Goal: Task Accomplishment & Management: Complete application form

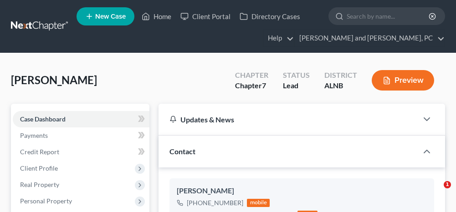
select select "0"
click at [165, 16] on link "Home" at bounding box center [156, 16] width 39 height 16
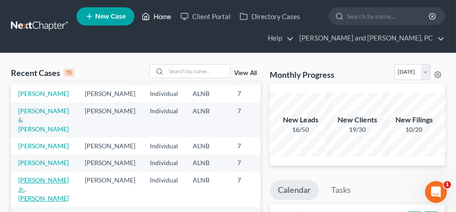
scroll to position [182, 0]
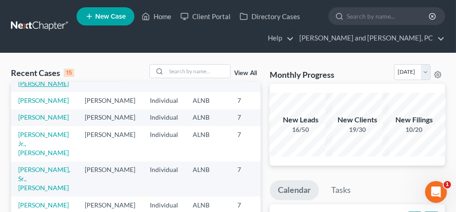
click at [34, 88] on link "[PERSON_NAME] & [PERSON_NAME]" at bounding box center [43, 75] width 51 height 26
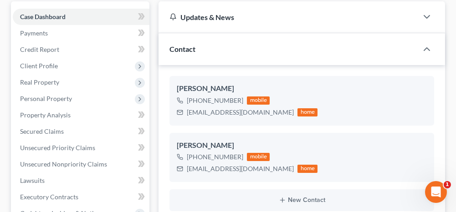
scroll to position [91, 0]
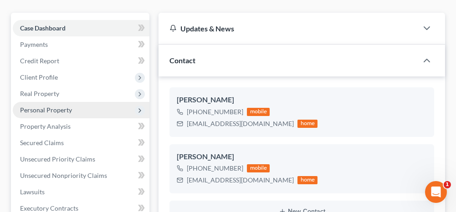
click at [62, 108] on span "Personal Property" at bounding box center [46, 110] width 52 height 8
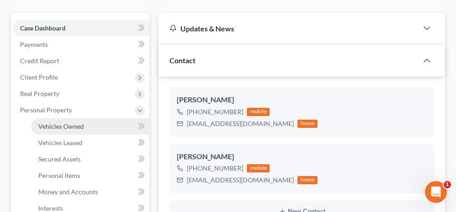
click at [60, 123] on span "Vehicles Owned" at bounding box center [61, 127] width 46 height 8
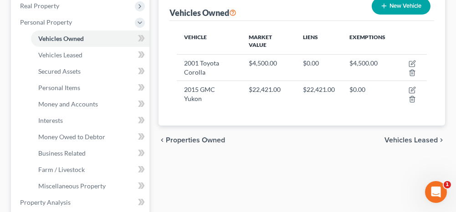
scroll to position [182, 0]
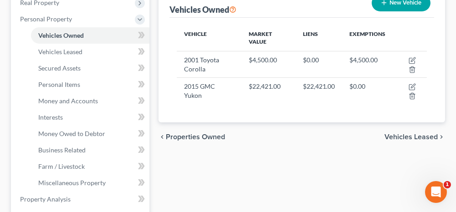
click at [414, 137] on span "Vehicles Leased" at bounding box center [411, 137] width 53 height 7
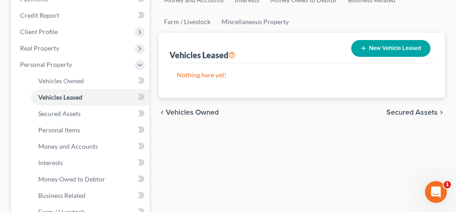
click at [409, 112] on span "Secured Assets" at bounding box center [413, 112] width 52 height 7
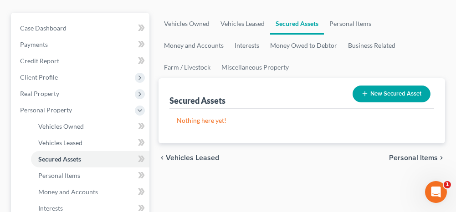
click at [411, 155] on span "Personal Items" at bounding box center [413, 158] width 49 height 7
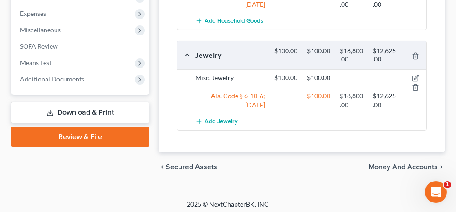
click at [395, 166] on span "Money and Accounts" at bounding box center [403, 167] width 69 height 7
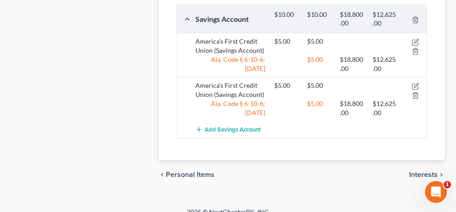
scroll to position [663, 0]
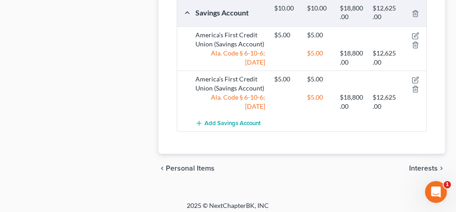
click at [420, 165] on span "Interests" at bounding box center [423, 168] width 29 height 7
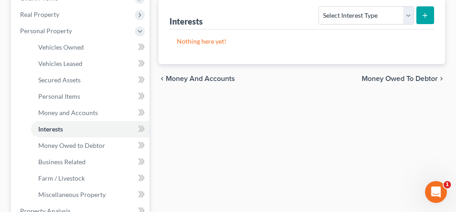
scroll to position [182, 0]
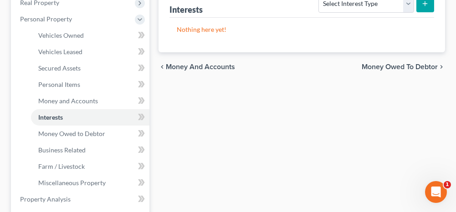
click at [378, 63] on span "Money Owed to Debtor" at bounding box center [400, 66] width 76 height 7
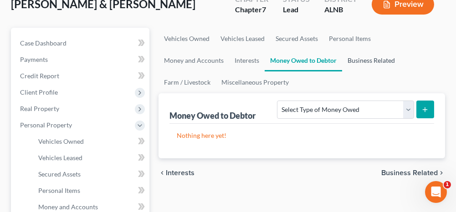
scroll to position [137, 0]
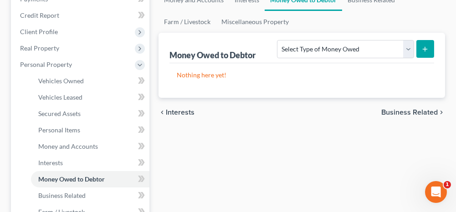
click at [393, 110] on span "Business Related" at bounding box center [410, 112] width 57 height 7
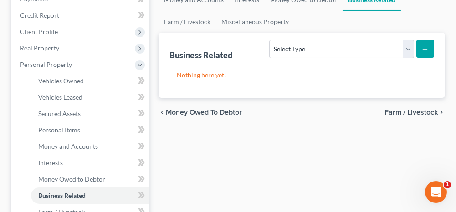
click at [403, 110] on span "Farm / Livestock" at bounding box center [411, 112] width 53 height 7
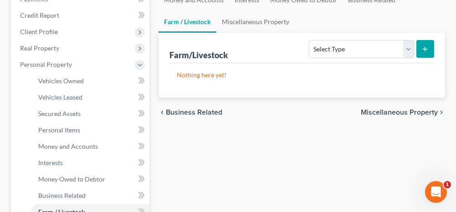
click at [388, 112] on span "Miscellaneous Property" at bounding box center [399, 112] width 77 height 7
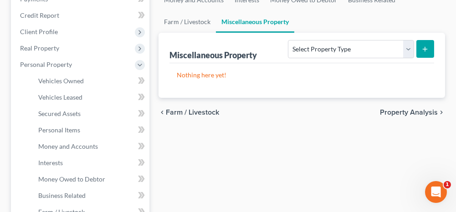
click at [414, 112] on span "Property Analysis" at bounding box center [409, 112] width 58 height 7
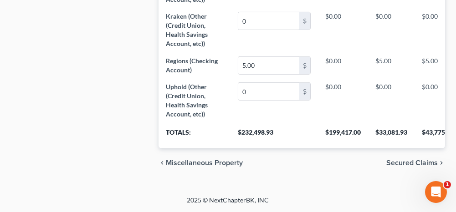
click at [410, 162] on span "Secured Claims" at bounding box center [413, 163] width 52 height 7
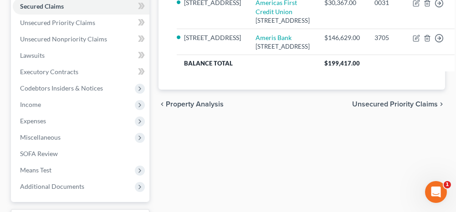
click at [384, 108] on span "Unsecured Priority Claims" at bounding box center [395, 104] width 86 height 7
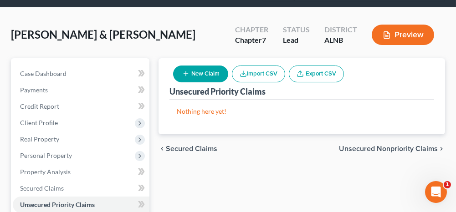
click at [378, 150] on span "Unsecured Nonpriority Claims" at bounding box center [388, 148] width 99 height 7
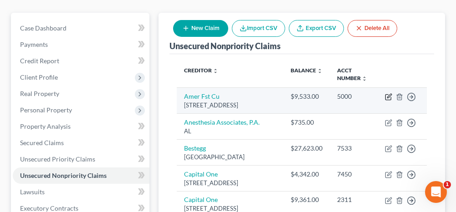
click at [388, 94] on icon "button" at bounding box center [388, 96] width 7 height 7
select select "0"
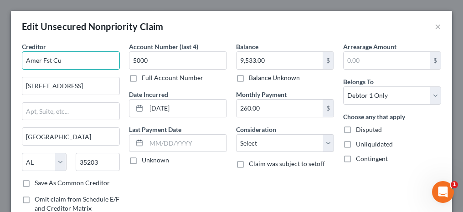
click at [41, 59] on input "Amer Fst Cu" at bounding box center [71, 61] width 98 height 18
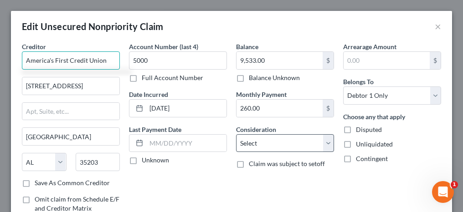
type input "America's First Credit Union"
click at [256, 142] on select "Select Cable / Satellite Services Collection Agency Credit Card Debt Debt Couns…" at bounding box center [285, 143] width 98 height 18
select select "10"
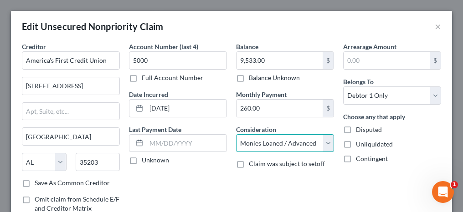
click at [236, 134] on select "Select Cable / Satellite Services Collection Agency Credit Card Debt Debt Couns…" at bounding box center [285, 143] width 98 height 18
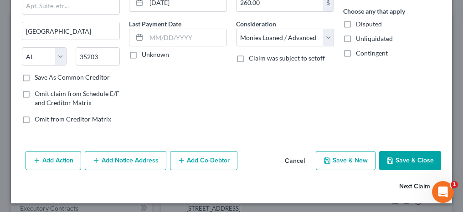
click at [416, 183] on button "Next Claim" at bounding box center [420, 187] width 42 height 19
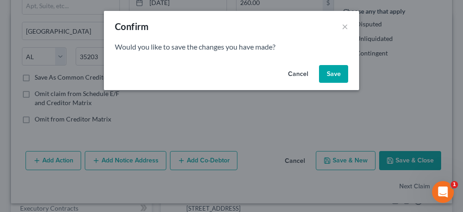
click at [335, 73] on button "Save" at bounding box center [333, 74] width 29 height 18
select select "0"
select select "9"
select select "0"
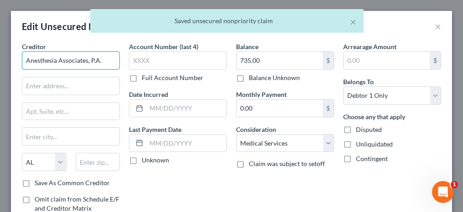
drag, startPoint x: 103, startPoint y: 56, endPoint x: 14, endPoint y: 45, distance: 89.5
click at [14, 45] on div "Creditor * Anesthesia Associates, P.A. State [US_STATE] AK AR AZ CA CO CT DE DC…" at bounding box center [231, 148] width 441 height 212
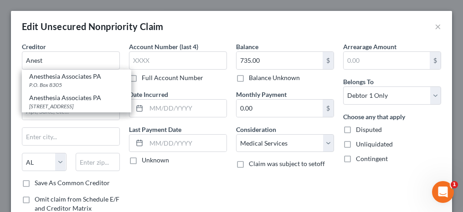
click at [50, 101] on div "Anesthesia Associates PA" at bounding box center [76, 97] width 95 height 9
type input "Anesthesia Associates PA"
type input "P.o Box 8305"
type input "Gadsden"
type input "35902"
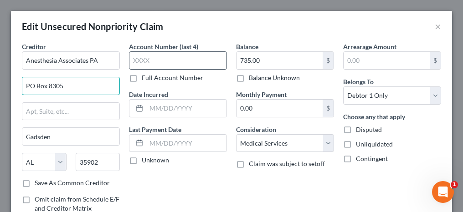
type input "PO Box 8305"
click at [147, 63] on input "text" at bounding box center [178, 61] width 98 height 18
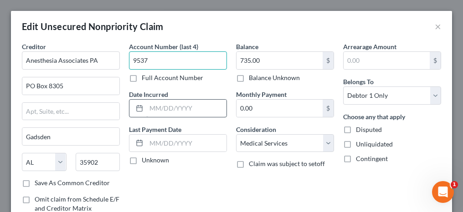
type input "9537"
click at [158, 107] on input "text" at bounding box center [186, 108] width 80 height 17
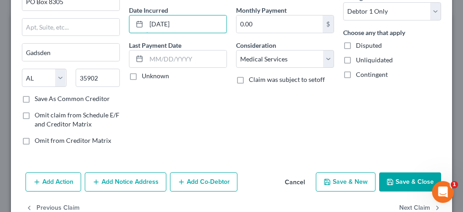
scroll to position [106, 0]
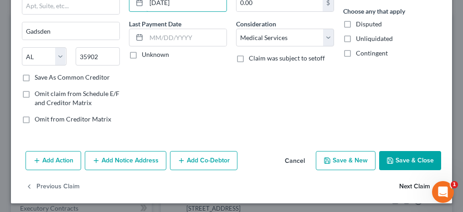
type input "[DATE]"
click at [404, 185] on button "Next Claim" at bounding box center [420, 187] width 42 height 19
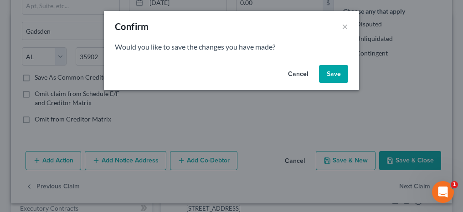
click at [334, 74] on button "Save" at bounding box center [333, 74] width 29 height 18
select select "39"
select select "0"
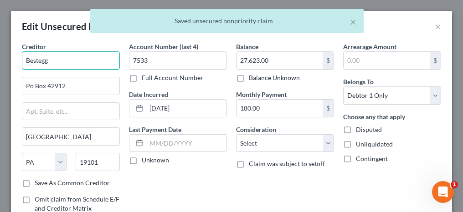
click at [39, 60] on input "Bestegg" at bounding box center [71, 61] width 98 height 18
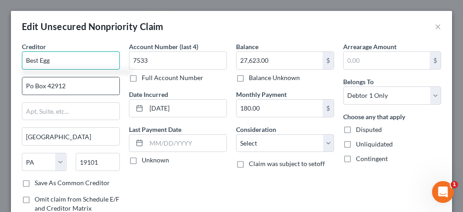
type input "Best Egg"
click at [31, 85] on input "Po Box 42912" at bounding box center [70, 86] width 97 height 17
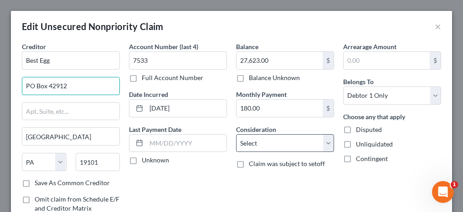
type input "PO Box 42912"
click at [252, 141] on select "Select Cable / Satellite Services Collection Agency Credit Card Debt Debt Couns…" at bounding box center [285, 143] width 98 height 18
select select "10"
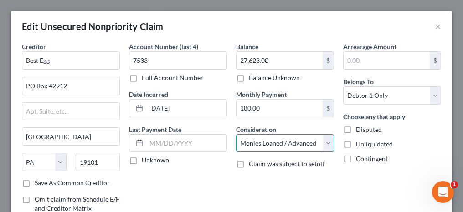
click at [236, 134] on select "Select Cable / Satellite Services Collection Agency Credit Card Debt Debt Couns…" at bounding box center [285, 143] width 98 height 18
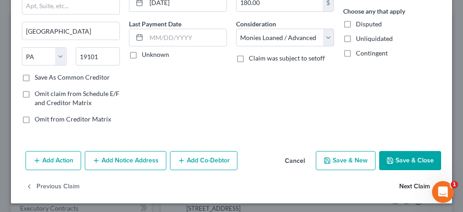
click at [400, 183] on button "Next Claim" at bounding box center [420, 187] width 42 height 19
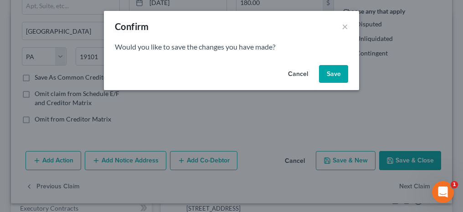
click at [330, 78] on button "Save" at bounding box center [333, 74] width 29 height 18
select select "46"
select select "2"
select select "0"
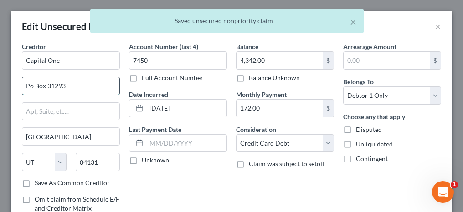
click at [30, 85] on input "Po Box 31293" at bounding box center [70, 86] width 97 height 17
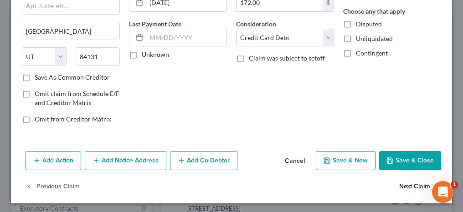
type input "PO Box 31293"
click at [401, 184] on button "Next Claim" at bounding box center [420, 187] width 42 height 19
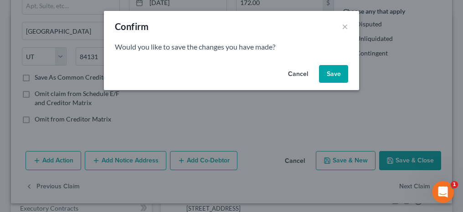
click at [337, 73] on button "Save" at bounding box center [333, 74] width 29 height 18
select select "46"
select select "2"
select select "1"
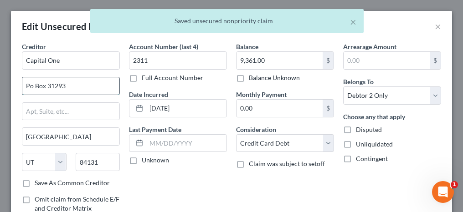
click at [32, 84] on input "Po Box 31293" at bounding box center [70, 86] width 97 height 17
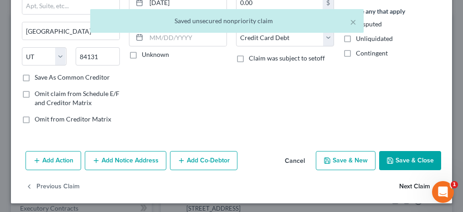
type input "PO Box 31293"
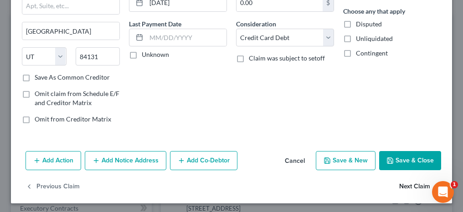
click at [399, 183] on button "Next Claim" at bounding box center [420, 187] width 42 height 19
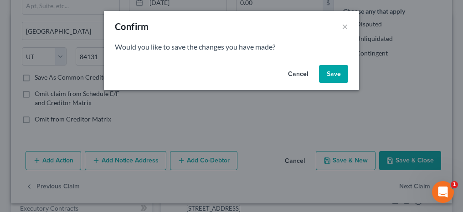
click at [340, 78] on button "Save" at bounding box center [333, 74] width 29 height 18
select select "30"
select select "17"
select select "1"
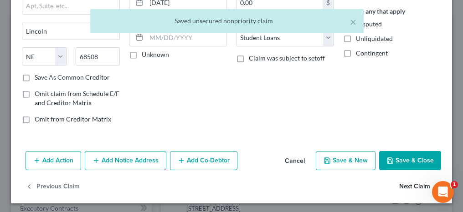
type input "Dept Of Education/Nelnet"
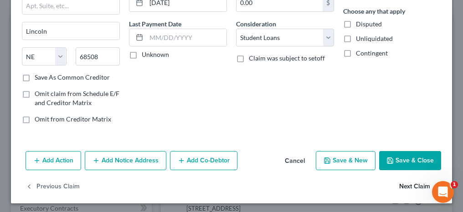
click at [404, 182] on button "Next Claim" at bounding box center [420, 187] width 42 height 19
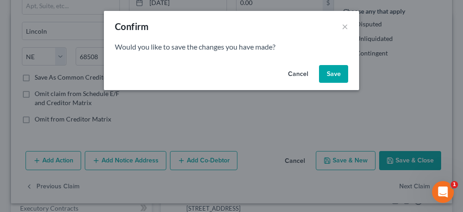
click at [331, 78] on button "Save" at bounding box center [333, 74] width 29 height 18
select select "30"
select select "17"
select select "1"
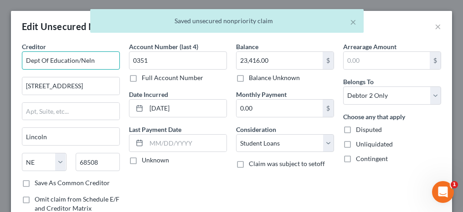
click at [99, 58] on input "Dept Of Education/Neln" at bounding box center [71, 61] width 98 height 18
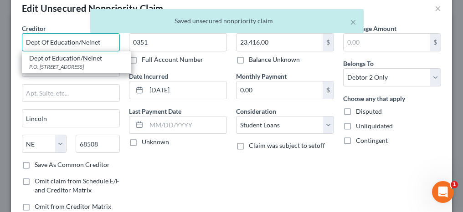
scroll to position [0, 0]
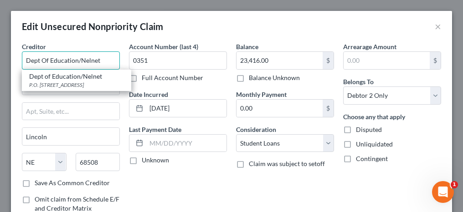
type input "Dept Of Education/Nelnet"
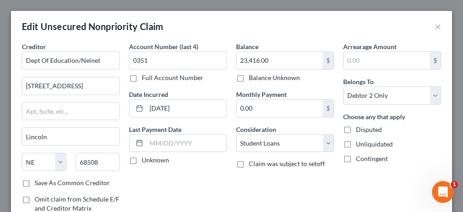
click at [257, 187] on div "Balance 23,416.00 $ Balance Unknown Balance Undetermined 23,416.00 $ Balance Un…" at bounding box center [285, 139] width 107 height 195
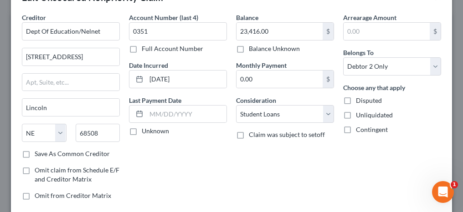
scroll to position [106, 0]
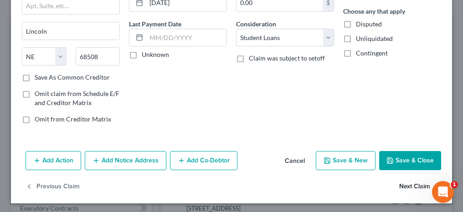
click at [399, 185] on button "Next Claim" at bounding box center [420, 187] width 42 height 19
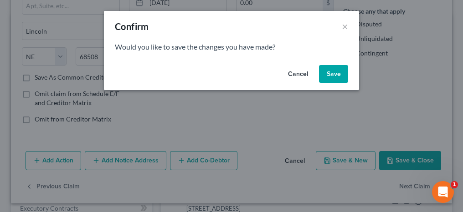
click at [323, 73] on button "Save" at bounding box center [333, 74] width 29 height 18
select select "30"
select select "17"
select select "1"
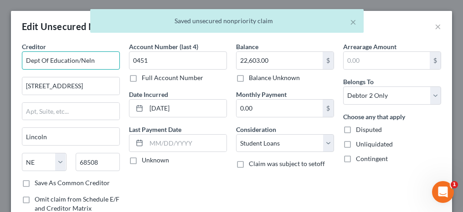
click at [100, 61] on input "Dept Of Education/Neln" at bounding box center [71, 61] width 98 height 18
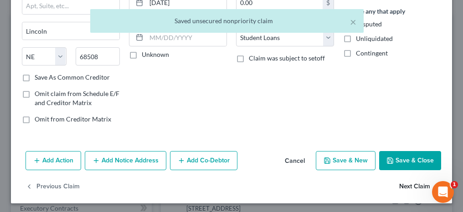
type input "Dept Of Education/Nelnet"
click at [409, 186] on button "Next Claim" at bounding box center [420, 187] width 42 height 19
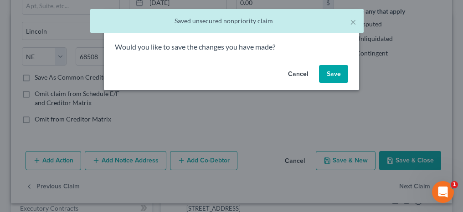
click at [327, 73] on button "Save" at bounding box center [333, 74] width 29 height 18
select select "30"
select select "17"
select select "1"
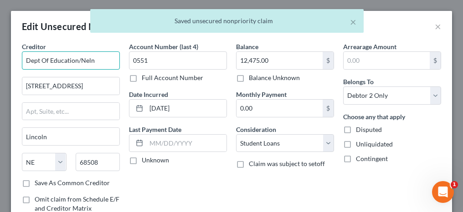
click at [86, 59] on input "Dept Of Education/Neln" at bounding box center [71, 61] width 98 height 18
click at [102, 61] on input "Dept Of Education/Neln" at bounding box center [71, 61] width 98 height 18
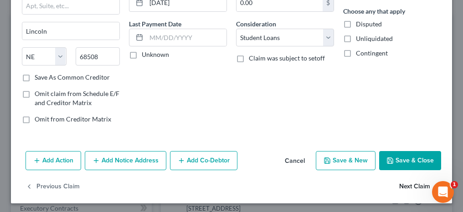
type input "Dept Of Education/Nelnet"
click at [401, 184] on button "Next Claim" at bounding box center [420, 187] width 42 height 19
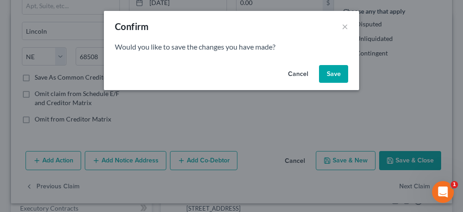
click at [340, 79] on button "Save" at bounding box center [333, 74] width 29 height 18
select select "30"
select select "17"
select select "1"
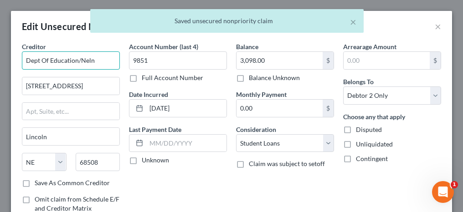
click at [102, 62] on input "Dept Of Education/Neln" at bounding box center [71, 61] width 98 height 18
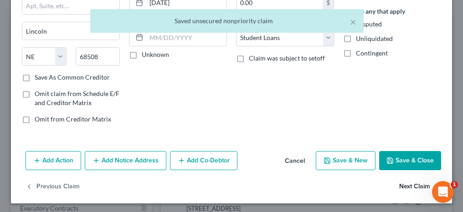
type input "Dept Of Education/Nelnet"
click at [401, 185] on button "Next Claim" at bounding box center [420, 187] width 42 height 19
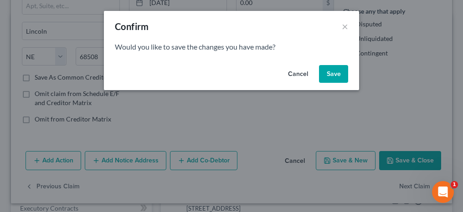
click at [337, 81] on button "Save" at bounding box center [333, 74] width 29 height 18
select select "30"
select select "17"
select select "1"
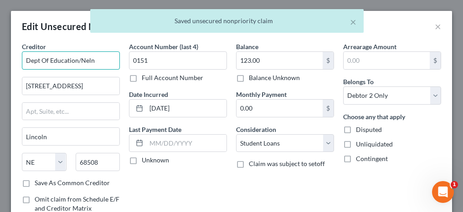
click at [99, 59] on input "Dept Of Education/Neln" at bounding box center [71, 61] width 98 height 18
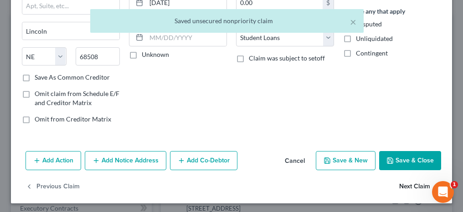
type input "Dept Of Education/Nelnet"
click at [399, 184] on button "Next Claim" at bounding box center [420, 187] width 42 height 19
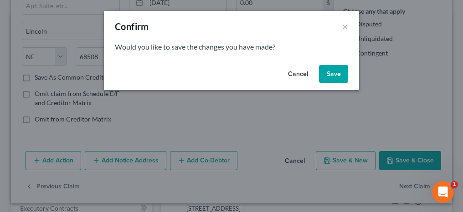
click at [340, 75] on button "Save" at bounding box center [333, 74] width 29 height 18
select select "30"
select select "17"
select select "1"
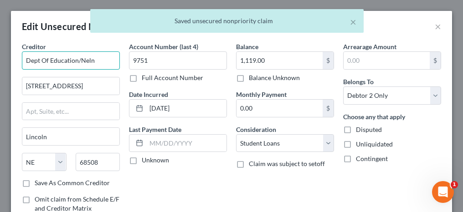
click at [107, 64] on input "Dept Of Education/Neln" at bounding box center [71, 61] width 98 height 18
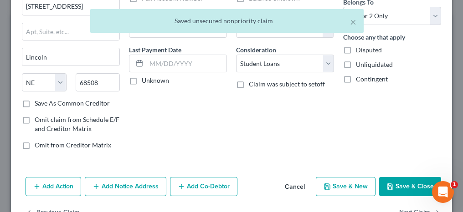
scroll to position [91, 0]
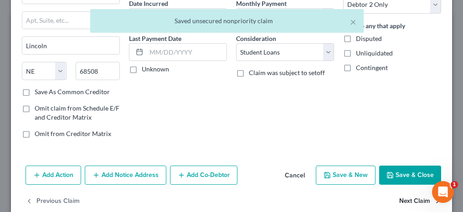
type input "Dept Of Education/Nelnet"
click at [409, 199] on button "Next Claim" at bounding box center [420, 201] width 42 height 19
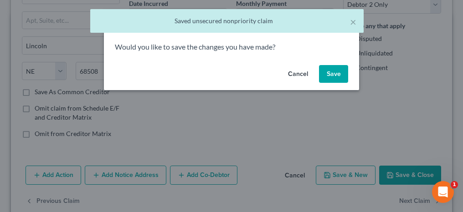
click at [336, 78] on button "Save" at bounding box center [333, 74] width 29 height 18
select select "30"
select select "17"
select select "1"
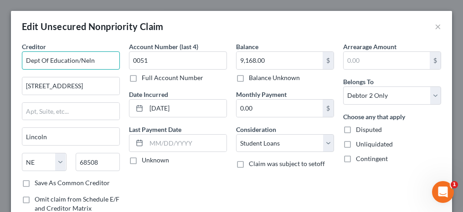
click at [105, 59] on input "Dept Of Education/Neln" at bounding box center [71, 61] width 98 height 18
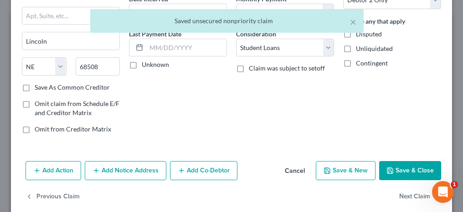
scroll to position [106, 0]
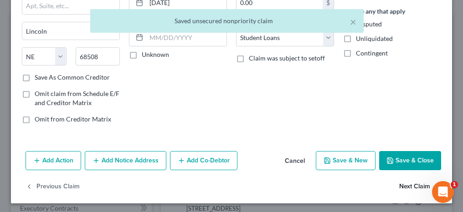
type input "Dept Of Education/Nelnet"
click at [406, 185] on button "Next Claim" at bounding box center [420, 187] width 42 height 19
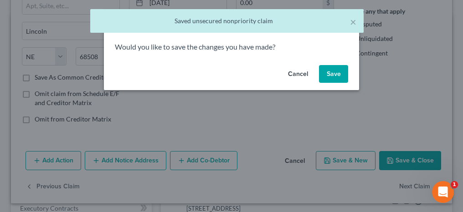
click at [335, 76] on button "Save" at bounding box center [333, 74] width 29 height 18
select select "30"
select select "17"
select select "1"
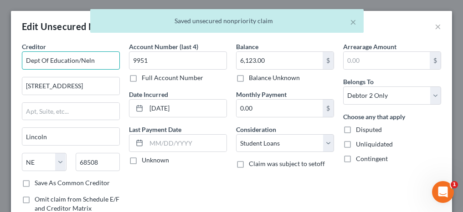
click at [101, 65] on input "Dept Of Education/Neln" at bounding box center [71, 61] width 98 height 18
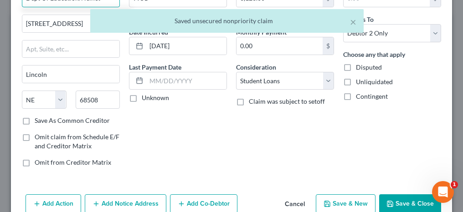
scroll to position [91, 0]
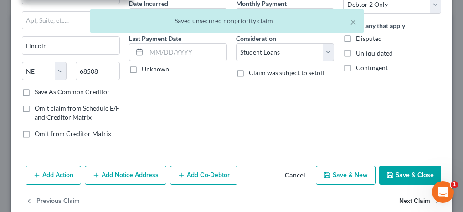
type input "Dept Of Education/Nelnet"
click at [403, 199] on button "Next Claim" at bounding box center [420, 201] width 42 height 19
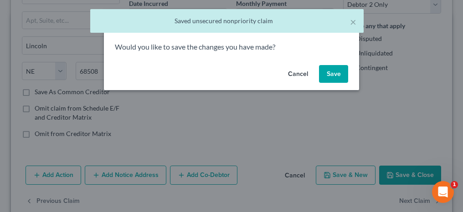
click at [333, 77] on button "Save" at bounding box center [333, 74] width 29 height 18
select select "30"
select select "17"
select select "1"
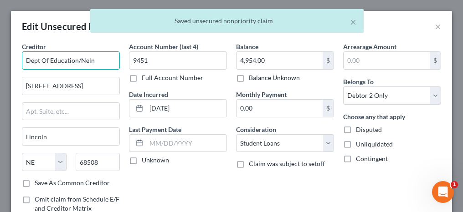
click at [98, 57] on input "Dept Of Education/Neln" at bounding box center [71, 61] width 98 height 18
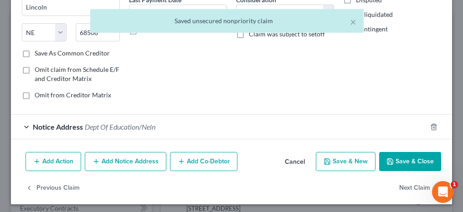
scroll to position [130, 0]
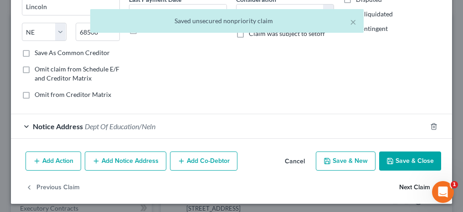
type input "Dept Of Education/Nelnet"
click at [399, 186] on button "Next Claim" at bounding box center [420, 187] width 42 height 19
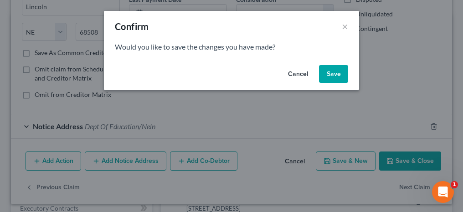
click at [329, 70] on button "Save" at bounding box center [333, 74] width 29 height 18
select select "30"
select select "17"
select select "1"
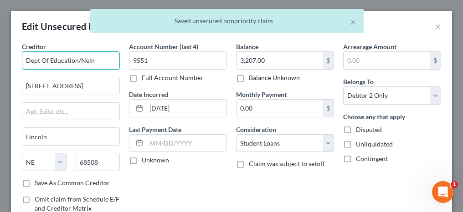
click at [105, 65] on input "Dept Of Education/Neln" at bounding box center [71, 61] width 98 height 18
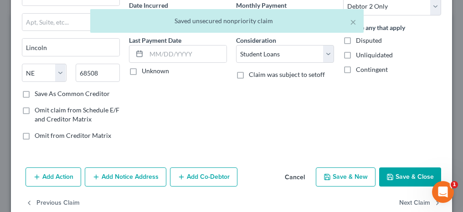
scroll to position [106, 0]
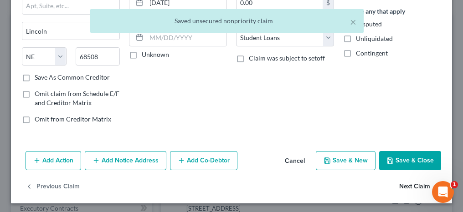
type input "Dept Of Education/Nelnet"
click at [399, 182] on button "Next Claim" at bounding box center [420, 187] width 42 height 19
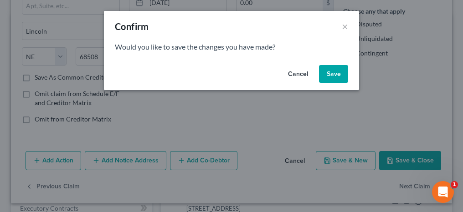
click at [331, 70] on button "Save" at bounding box center [333, 74] width 29 height 18
select select "10"
select select "0"
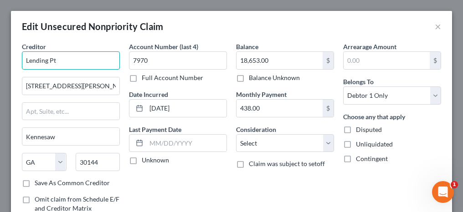
click at [53, 59] on input "Lending Pt" at bounding box center [71, 61] width 98 height 18
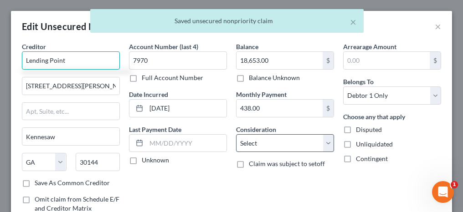
type input "Lending Point"
click at [266, 144] on select "Select Cable / Satellite Services Collection Agency Credit Card Debt Debt Couns…" at bounding box center [285, 143] width 98 height 18
select select "10"
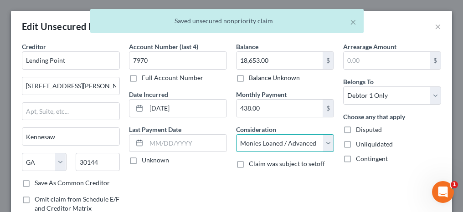
click at [236, 134] on select "Select Cable / Satellite Services Collection Agency Credit Card Debt Debt Couns…" at bounding box center [285, 143] width 98 height 18
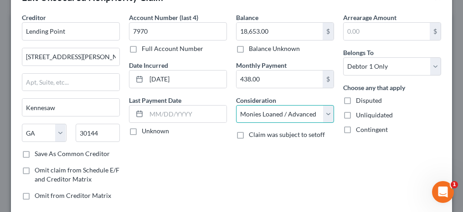
scroll to position [91, 0]
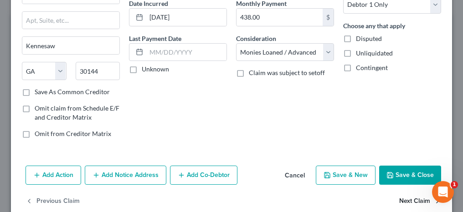
click at [401, 199] on button "Next Claim" at bounding box center [420, 201] width 42 height 19
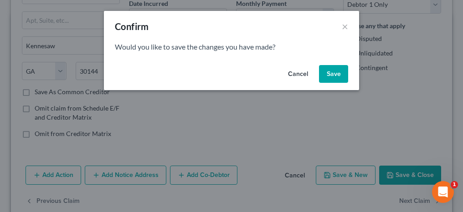
click at [345, 80] on button "Save" at bounding box center [333, 74] width 29 height 18
select select "0"
select select "9"
select select "0"
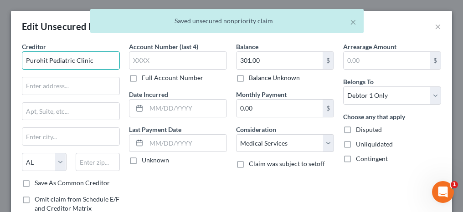
drag, startPoint x: 97, startPoint y: 60, endPoint x: 23, endPoint y: 56, distance: 73.5
click at [23, 56] on input "Purohit Pediatric Clinic" at bounding box center [71, 61] width 98 height 18
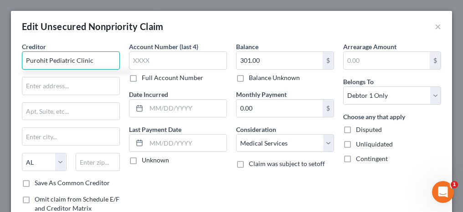
type input "Purohit Pediatric Clinic"
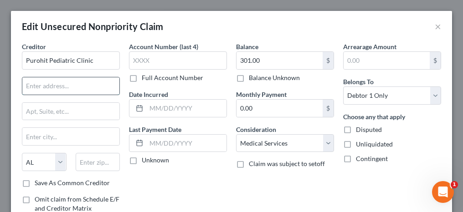
click at [71, 88] on input "text" at bounding box center [70, 86] width 97 height 17
type input "[STREET_ADDRESS]"
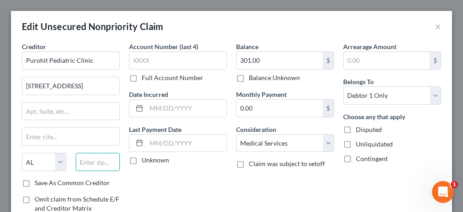
click at [103, 158] on input "text" at bounding box center [98, 162] width 45 height 18
type input "36201"
type input "Anniston"
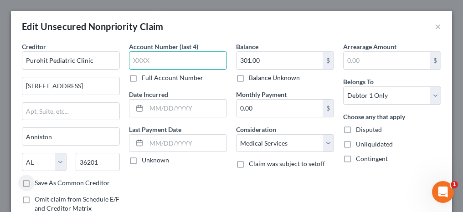
click at [138, 63] on input "text" at bounding box center [178, 61] width 98 height 18
type input "9537"
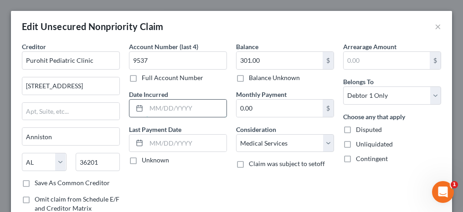
click at [159, 109] on input "text" at bounding box center [186, 108] width 80 height 17
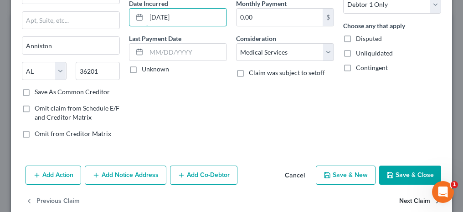
type input "[DATE]"
click at [403, 200] on button "Next Claim" at bounding box center [420, 201] width 42 height 19
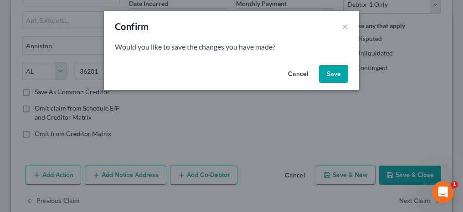
click at [340, 71] on button "Save" at bounding box center [333, 74] width 29 height 18
select select "0"
select select "2"
select select "1"
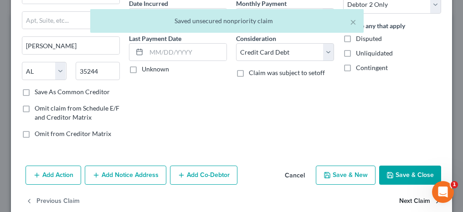
click at [399, 199] on button "Next Claim" at bounding box center [420, 201] width 42 height 19
select select "0"
select select "9"
select select "0"
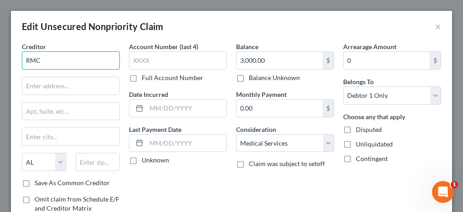
drag, startPoint x: 44, startPoint y: 60, endPoint x: 8, endPoint y: 56, distance: 36.3
click at [8, 56] on div "Edit Unsecured Nonpriority Claim × Creditor * RMC State [US_STATE] AK AR [GEOGR…" at bounding box center [231, 106] width 463 height 212
type input "RMC"
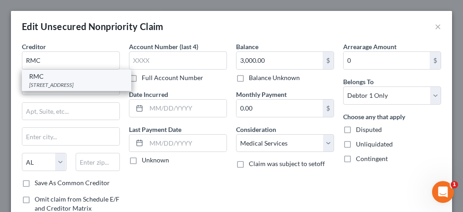
click at [39, 78] on div "RMC" at bounding box center [76, 76] width 95 height 9
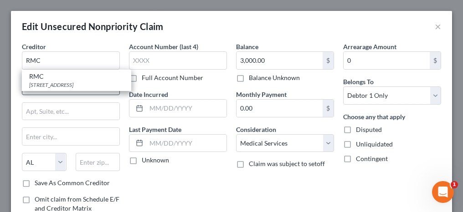
type input "[STREET_ADDRESS]"
type input "Anniston"
type input "36207"
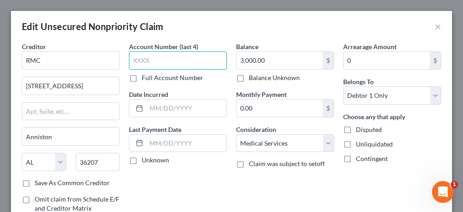
click at [168, 60] on input "text" at bounding box center [178, 61] width 98 height 18
type input "9537"
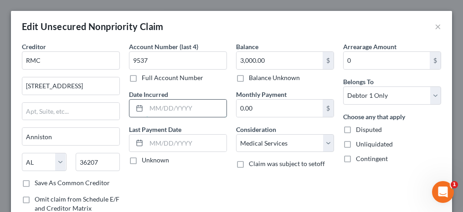
click at [147, 104] on input "text" at bounding box center [186, 108] width 80 height 17
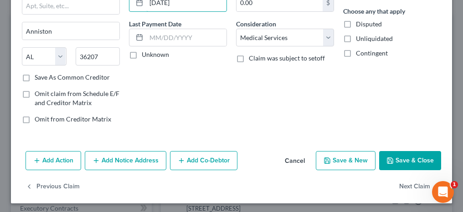
scroll to position [106, 0]
type input "[DATE]"
click at [399, 185] on button "Next Claim" at bounding box center [420, 187] width 42 height 19
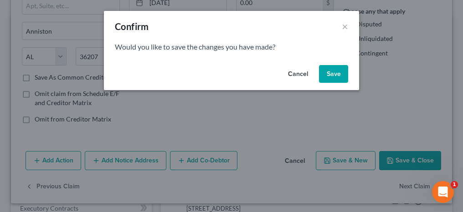
click at [329, 71] on button "Save" at bounding box center [333, 74] width 29 height 18
select select "0"
select select "9"
select select "0"
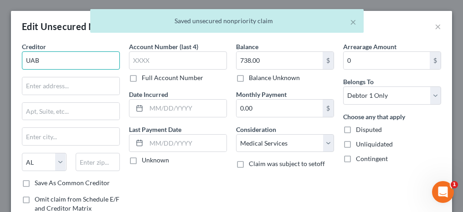
drag, startPoint x: 72, startPoint y: 61, endPoint x: 17, endPoint y: 54, distance: 55.2
click at [17, 54] on div "Creditor * UAB State [US_STATE] AK AR AZ CA CO [GEOGRAPHIC_DATA] DE DC [GEOGRAP…" at bounding box center [70, 139] width 107 height 195
type input "UAB"
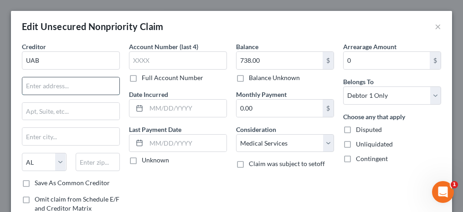
click at [48, 83] on input "text" at bounding box center [70, 86] width 97 height 17
type input "[STREET_ADDRESS]"
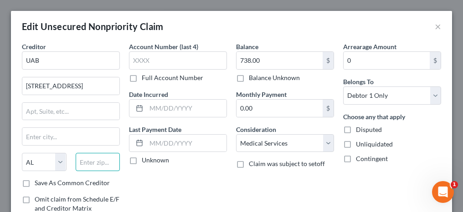
click at [87, 154] on input "text" at bounding box center [98, 162] width 45 height 18
type input "35233"
type input "[GEOGRAPHIC_DATA]"
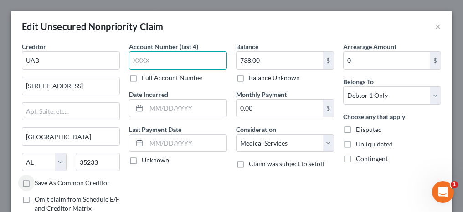
click at [157, 63] on input "text" at bounding box center [178, 61] width 98 height 18
type input "9537"
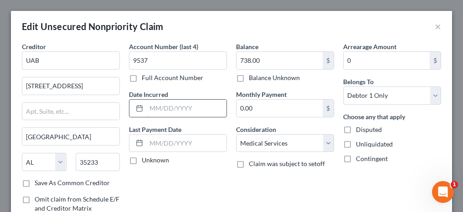
click at [160, 111] on input "text" at bounding box center [186, 108] width 80 height 17
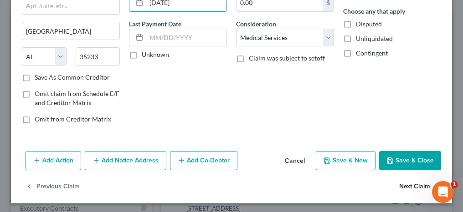
type input "[DATE]"
click at [414, 186] on button "Next Claim" at bounding box center [420, 187] width 42 height 19
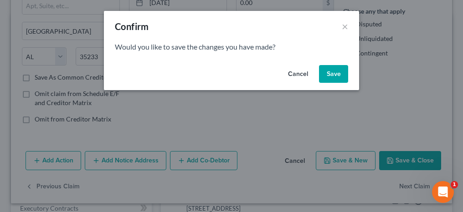
click at [339, 77] on button "Save" at bounding box center [333, 74] width 29 height 18
select select "24"
select select "2"
select select "0"
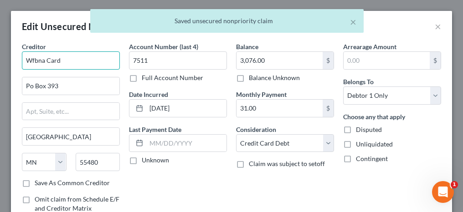
drag, startPoint x: 61, startPoint y: 58, endPoint x: 32, endPoint y: 58, distance: 28.3
click at [32, 58] on input "Wfbna Card" at bounding box center [71, 61] width 98 height 18
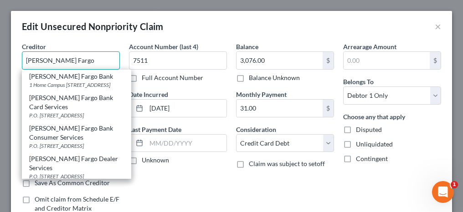
type input "[PERSON_NAME] Fargo"
click at [15, 88] on div "Creditor * [PERSON_NAME] Fargo [PERSON_NAME] Fargo Bank 1 Home Campus Mac X2303…" at bounding box center [231, 148] width 441 height 212
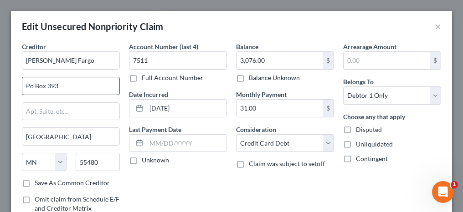
click at [30, 86] on input "Po Box 393" at bounding box center [70, 86] width 97 height 17
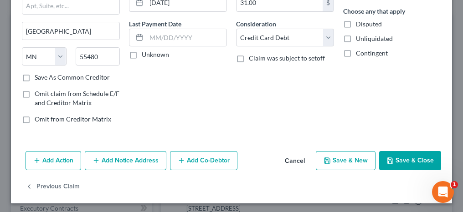
type input "PO Box 393"
click at [411, 159] on button "Save & Close" at bounding box center [410, 160] width 62 height 19
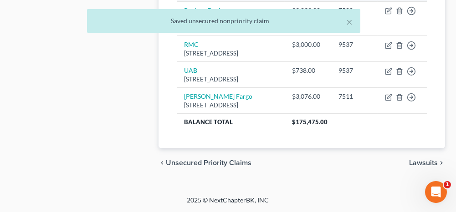
scroll to position [724, 0]
click at [418, 165] on span "Lawsuits" at bounding box center [423, 163] width 29 height 7
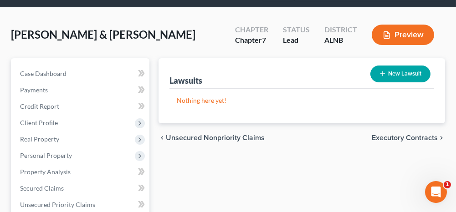
click at [390, 137] on span "Executory Contracts" at bounding box center [405, 137] width 66 height 7
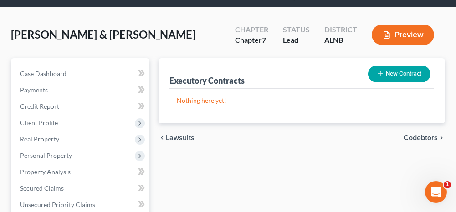
click at [413, 137] on span "Codebtors" at bounding box center [421, 137] width 34 height 7
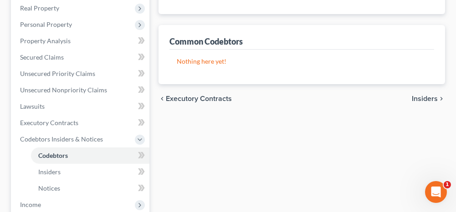
scroll to position [182, 0]
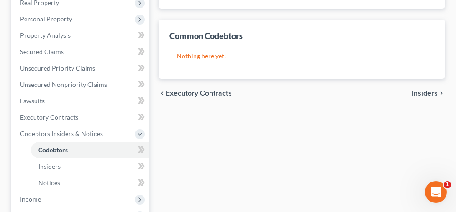
click at [426, 93] on span "Insiders" at bounding box center [425, 93] width 26 height 7
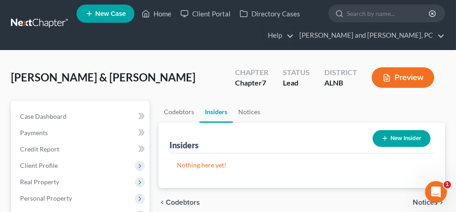
scroll to position [46, 0]
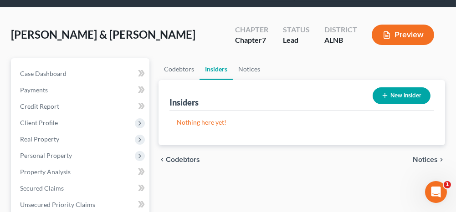
click at [424, 160] on span "Notices" at bounding box center [425, 159] width 25 height 7
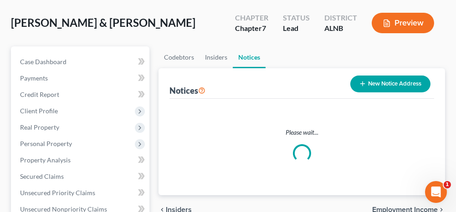
scroll to position [91, 0]
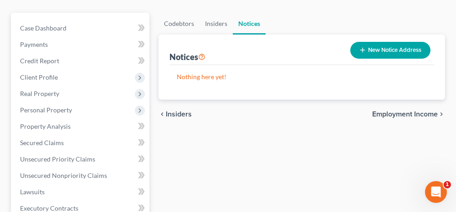
click at [390, 114] on span "Employment Income" at bounding box center [405, 114] width 66 height 7
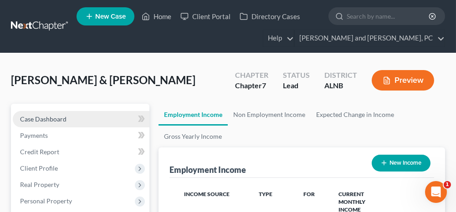
click at [77, 122] on link "Case Dashboard" at bounding box center [81, 119] width 137 height 16
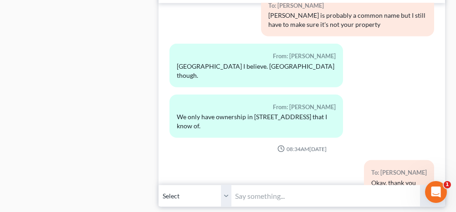
scroll to position [1049, 0]
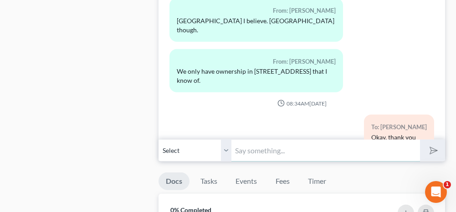
click at [273, 140] on input "text" at bounding box center [326, 151] width 188 height 22
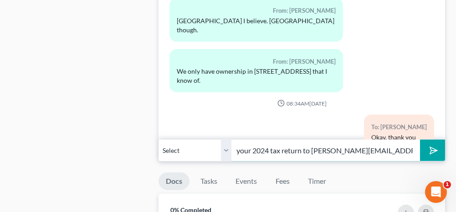
scroll to position [0, 60]
type input "Please email me your 2024 tax return to [EMAIL_ADDRESS][DOMAIN_NAME]"
click at [438, 147] on button "submit" at bounding box center [432, 150] width 25 height 21
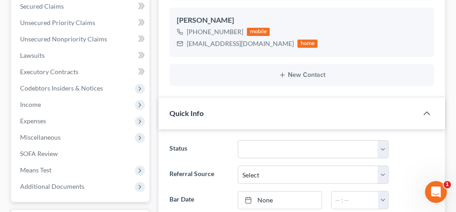
scroll to position [182, 0]
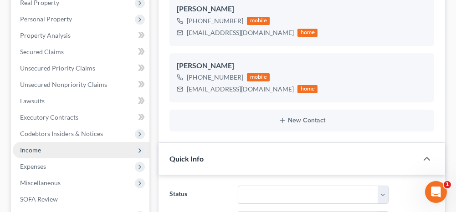
click at [49, 151] on span "Income" at bounding box center [81, 150] width 137 height 16
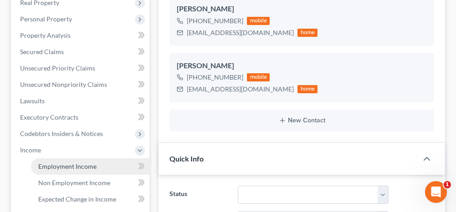
click at [67, 165] on span "Employment Income" at bounding box center [67, 167] width 58 height 8
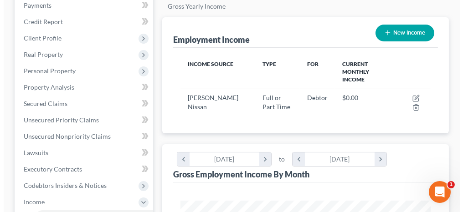
scroll to position [137, 0]
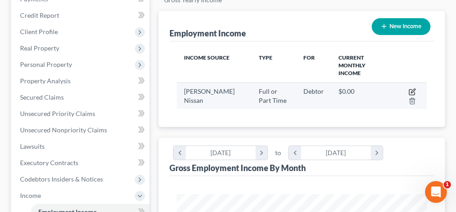
click at [412, 89] on icon "button" at bounding box center [413, 91] width 4 height 4
select select "0"
select select "1"
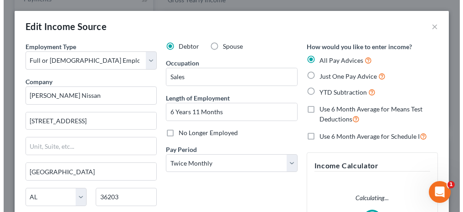
scroll to position [127, 273]
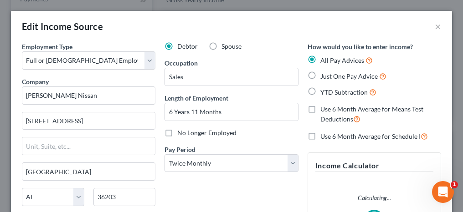
click at [321, 72] on label "Just One Pay Advice" at bounding box center [354, 76] width 66 height 10
click at [324, 72] on input "Just One Pay Advice" at bounding box center [327, 74] width 6 height 6
radio input "true"
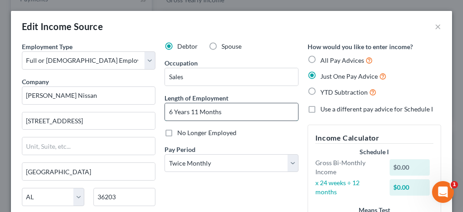
drag, startPoint x: 221, startPoint y: 110, endPoint x: 189, endPoint y: 109, distance: 31.5
click at [189, 109] on input "6 Years 11 Months" at bounding box center [231, 111] width 133 height 17
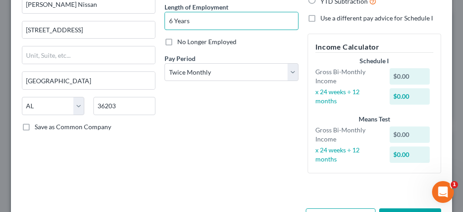
scroll to position [124, 0]
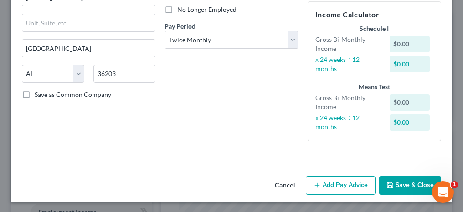
type input "6 Years"
click at [326, 184] on button "Add Pay Advice" at bounding box center [341, 185] width 70 height 19
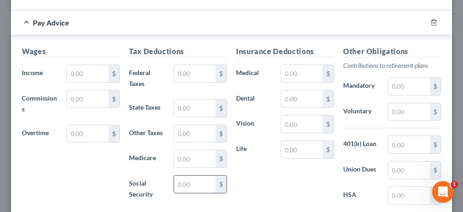
scroll to position [260, 0]
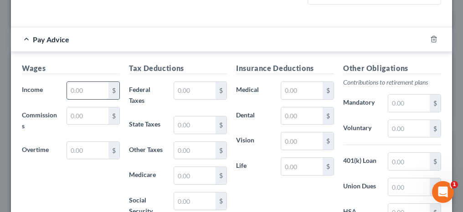
click at [77, 95] on input "text" at bounding box center [87, 90] width 41 height 17
type input "838.38"
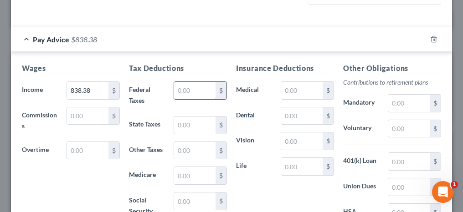
click at [175, 88] on input "text" at bounding box center [194, 90] width 41 height 17
type input "78.33"
click at [403, 106] on input "text" at bounding box center [408, 103] width 41 height 17
click at [398, 127] on input "text" at bounding box center [408, 128] width 41 height 17
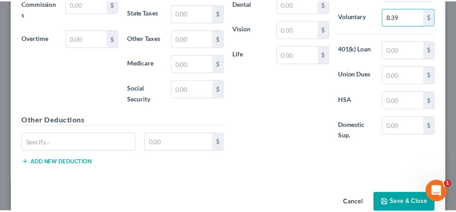
scroll to position [388, 0]
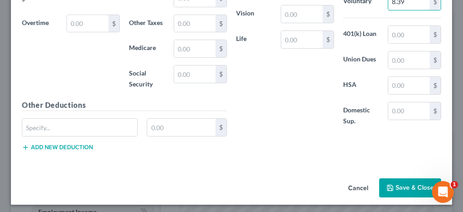
type input "8.39"
click at [406, 187] on button "Save & Close" at bounding box center [410, 188] width 62 height 19
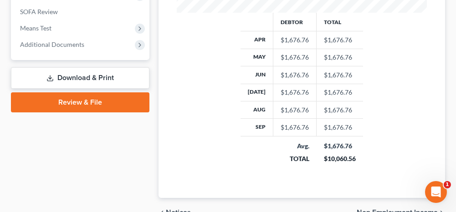
scroll to position [456, 0]
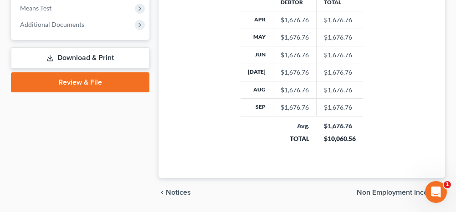
click at [383, 189] on span "Non Employment Income" at bounding box center [397, 192] width 81 height 7
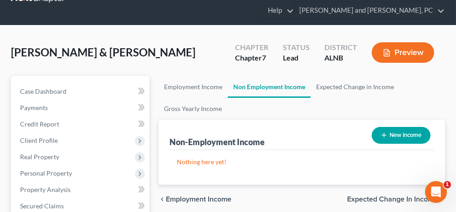
scroll to position [46, 0]
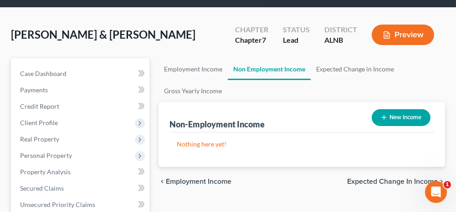
click at [364, 183] on span "Expected Change in Income" at bounding box center [392, 181] width 91 height 7
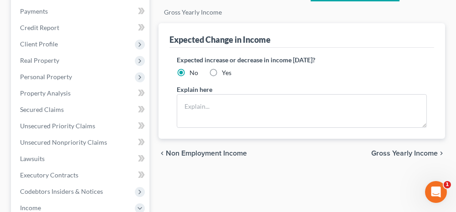
scroll to position [137, 0]
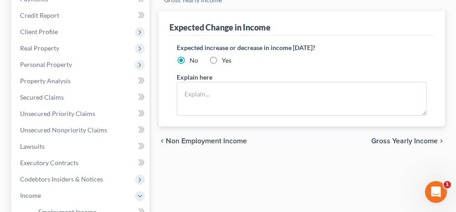
click at [382, 142] on span "Gross Yearly Income" at bounding box center [405, 141] width 67 height 7
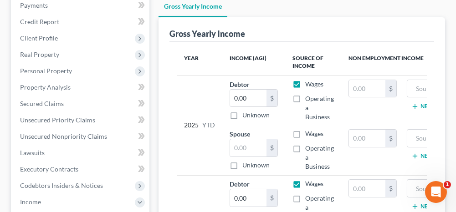
scroll to position [137, 0]
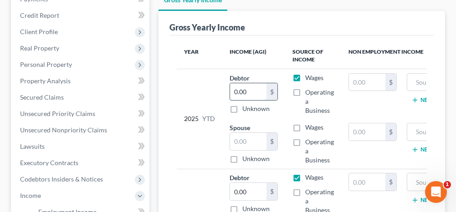
click at [254, 90] on input "0.00" at bounding box center [248, 91] width 36 height 17
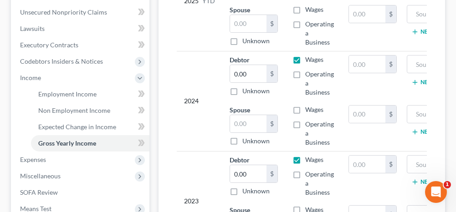
scroll to position [274, 0]
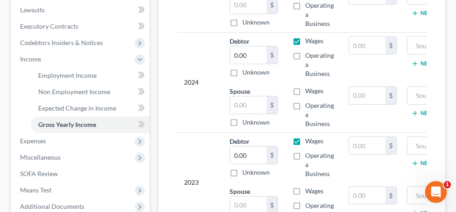
type input "37,575.00"
click at [255, 154] on input "0.00" at bounding box center [248, 155] width 36 height 17
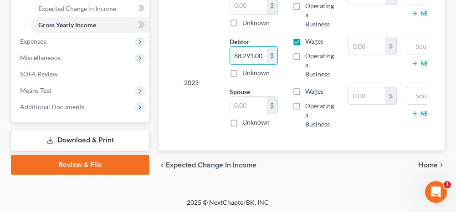
scroll to position [381, 0]
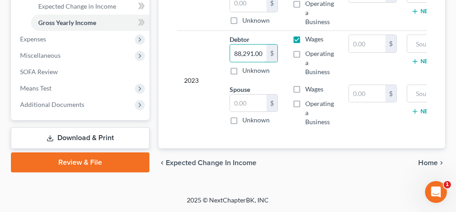
type input "88,291.00"
click at [423, 163] on span "Home" at bounding box center [429, 163] width 20 height 7
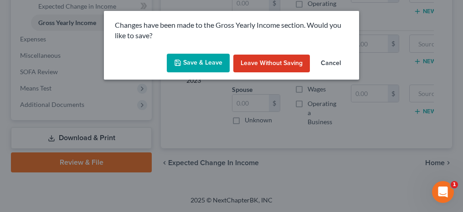
click at [214, 64] on button "Save & Leave" at bounding box center [198, 63] width 63 height 19
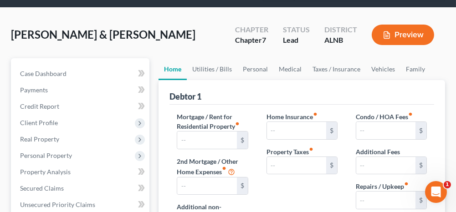
type input "965.83"
type input "300.00"
radio input "true"
type input "0.00"
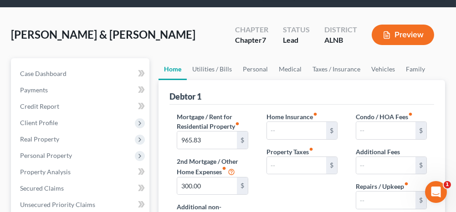
type input "0.00"
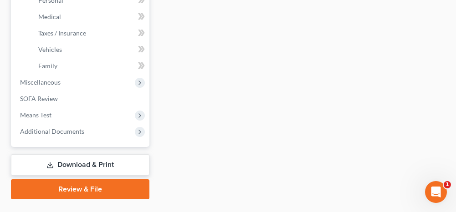
scroll to position [410, 0]
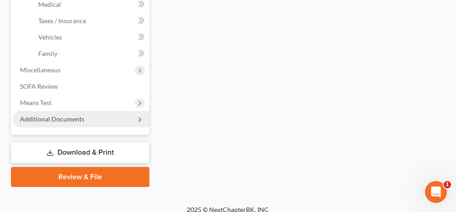
click at [40, 119] on span "Additional Documents" at bounding box center [52, 119] width 64 height 8
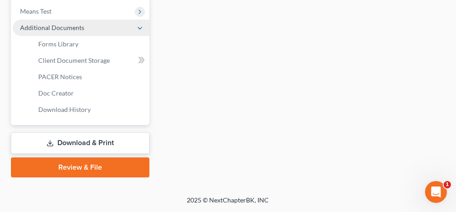
scroll to position [385, 0]
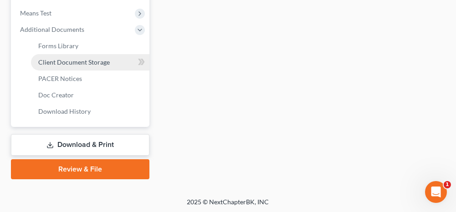
click at [72, 61] on span "Client Document Storage" at bounding box center [74, 62] width 72 height 8
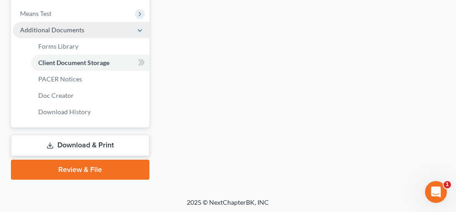
scroll to position [361, 0]
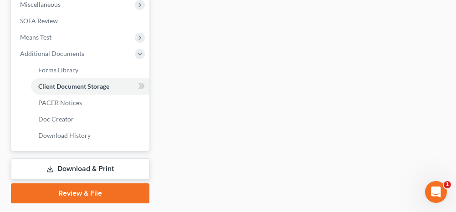
select select "4"
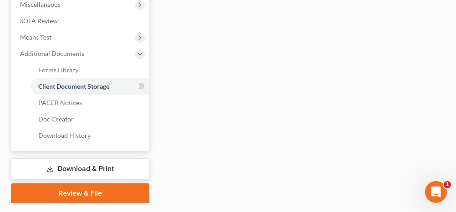
select select "4"
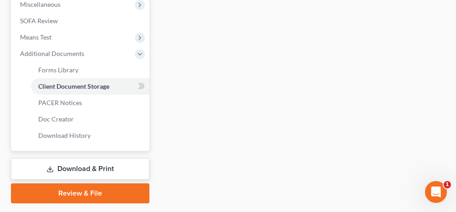
select select "3"
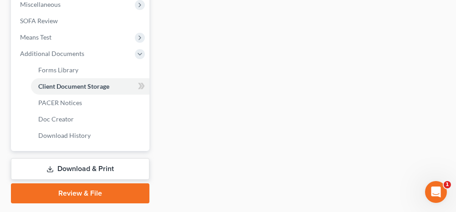
select select "3"
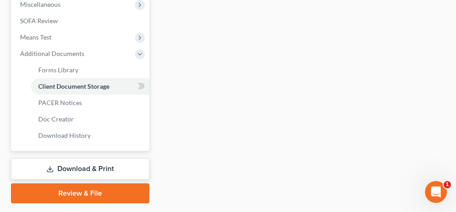
select select "3"
select select "4"
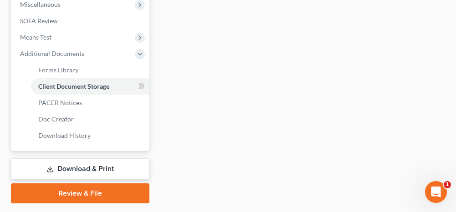
select select "4"
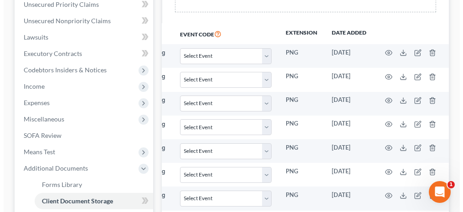
scroll to position [263, 0]
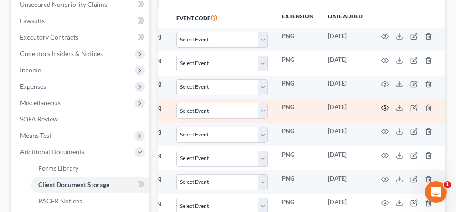
click at [384, 107] on circle "button" at bounding box center [385, 108] width 2 height 2
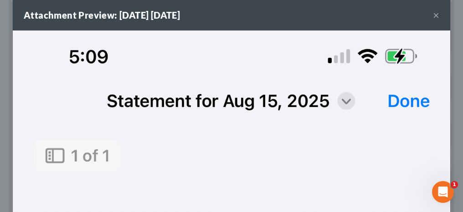
scroll to position [0, 0]
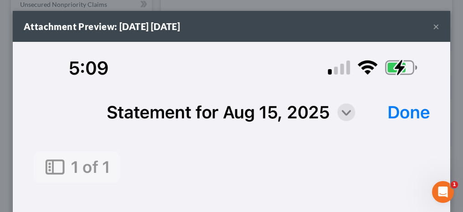
click at [433, 26] on button "×" at bounding box center [436, 26] width 6 height 11
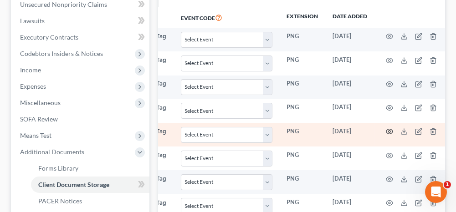
click at [389, 131] on circle "button" at bounding box center [390, 132] width 2 height 2
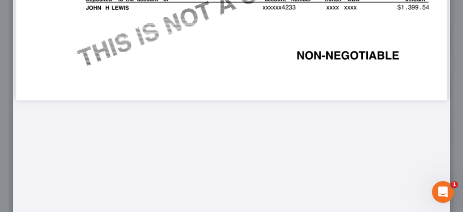
scroll to position [810, 0]
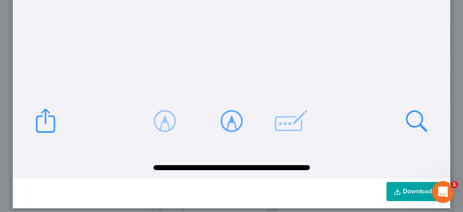
drag, startPoint x: 406, startPoint y: 183, endPoint x: 371, endPoint y: 172, distance: 36.8
click at [406, 183] on link "Download" at bounding box center [413, 191] width 53 height 19
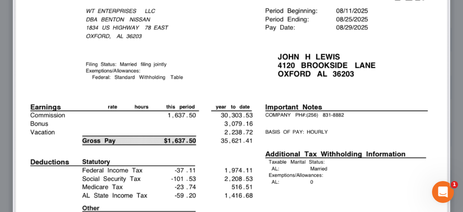
scroll to position [0, 0]
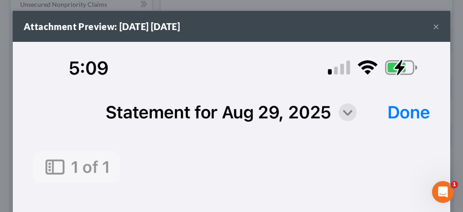
click at [433, 26] on button "×" at bounding box center [436, 26] width 6 height 11
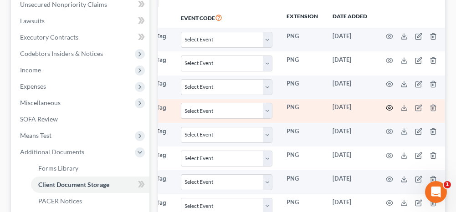
click at [387, 104] on icon "button" at bounding box center [389, 107] width 7 height 7
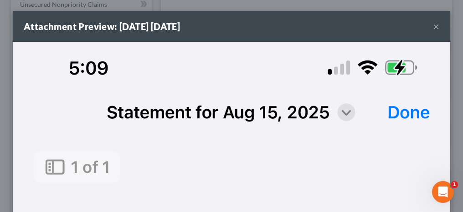
click at [433, 25] on button "×" at bounding box center [436, 26] width 6 height 11
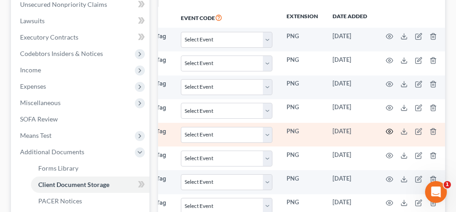
click at [389, 131] on circle "button" at bounding box center [390, 132] width 2 height 2
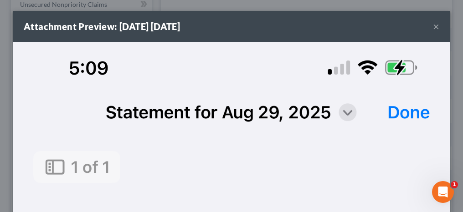
click at [433, 26] on button "×" at bounding box center [436, 26] width 6 height 11
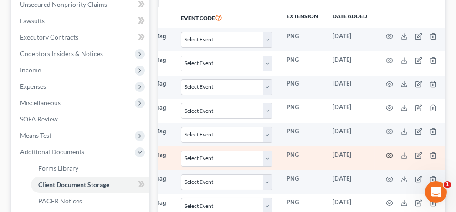
click at [388, 152] on icon "button" at bounding box center [389, 155] width 7 height 7
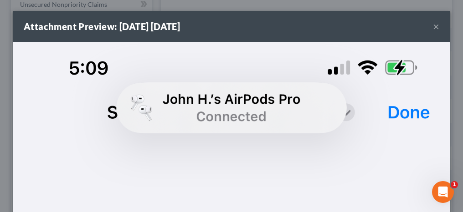
click at [433, 26] on button "×" at bounding box center [436, 26] width 6 height 11
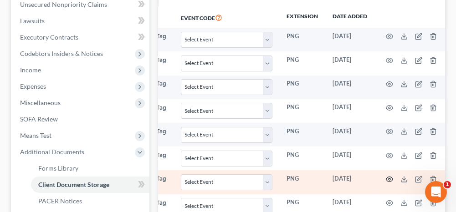
click at [389, 176] on icon "button" at bounding box center [389, 179] width 7 height 7
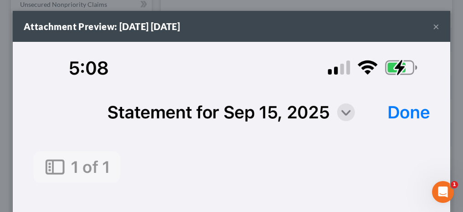
click at [433, 28] on button "×" at bounding box center [436, 26] width 6 height 11
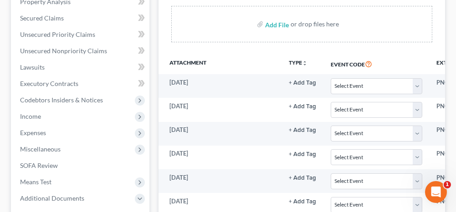
scroll to position [228, 0]
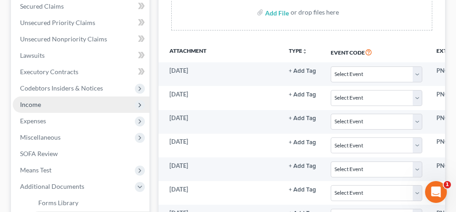
click at [108, 104] on span "Income" at bounding box center [81, 105] width 137 height 16
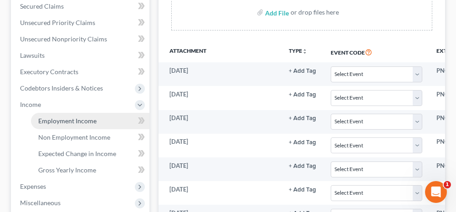
click at [103, 117] on link "Employment Income" at bounding box center [90, 121] width 119 height 16
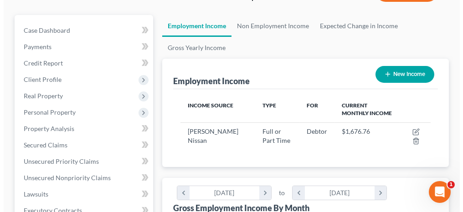
scroll to position [91, 0]
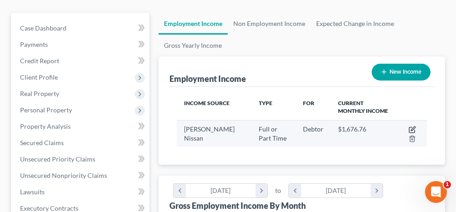
click at [414, 128] on icon "button" at bounding box center [413, 129] width 4 height 4
select select "0"
select select "1"
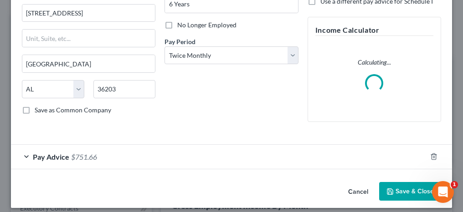
scroll to position [114, 0]
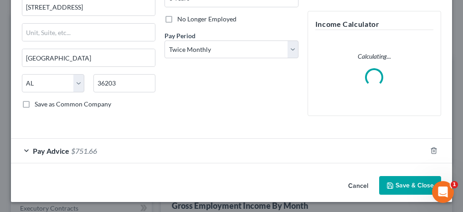
click at [119, 152] on div "Pay Advice $751.66" at bounding box center [219, 151] width 416 height 24
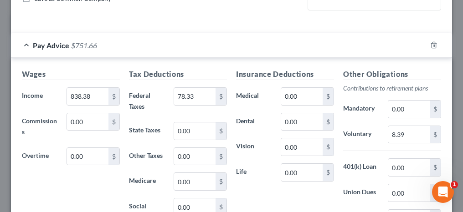
scroll to position [251, 0]
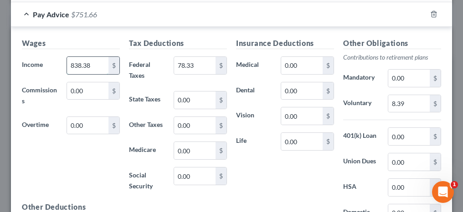
click at [98, 65] on input "838.38" at bounding box center [87, 65] width 41 height 17
type input "1,104.75"
click at [203, 65] on input "78.33" at bounding box center [194, 65] width 41 height 17
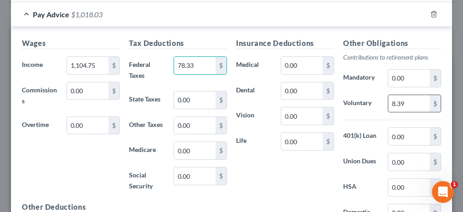
click at [407, 106] on input "8.39" at bounding box center [408, 103] width 41 height 17
type input "11.05"
click at [190, 62] on input "78.33" at bounding box center [194, 65] width 41 height 17
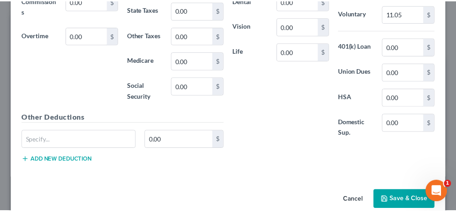
scroll to position [388, 0]
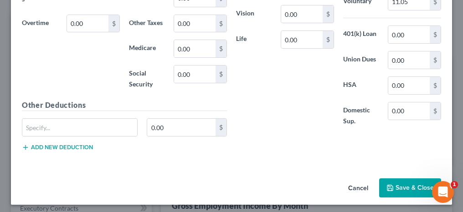
type input "126.08"
click at [400, 181] on button "Save & Close" at bounding box center [410, 188] width 62 height 19
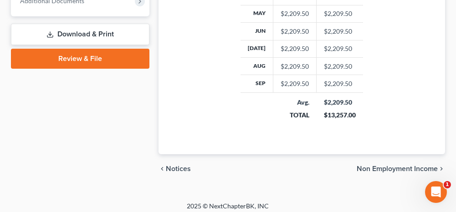
scroll to position [482, 0]
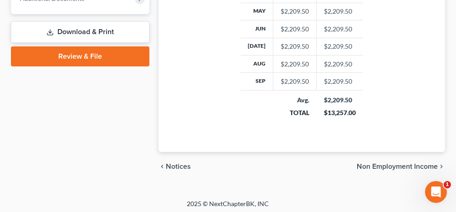
click at [383, 163] on span "Non Employment Income" at bounding box center [397, 166] width 81 height 7
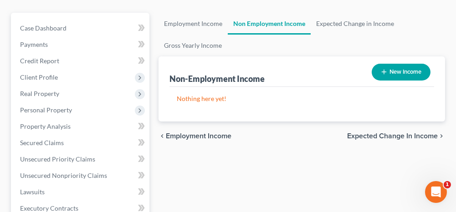
click at [372, 135] on span "Expected Change in Income" at bounding box center [392, 136] width 91 height 7
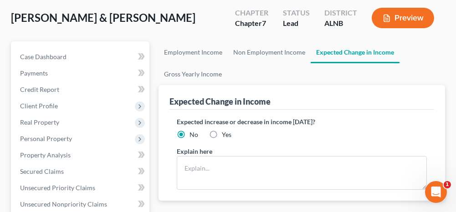
scroll to position [91, 0]
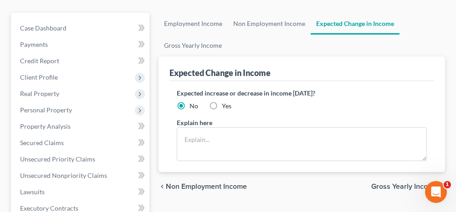
click at [401, 186] on span "Gross Yearly Income" at bounding box center [405, 186] width 67 height 7
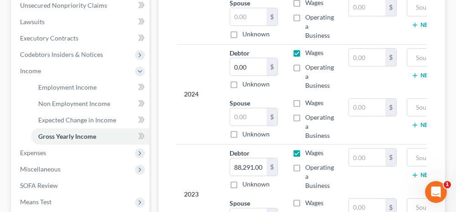
scroll to position [274, 0]
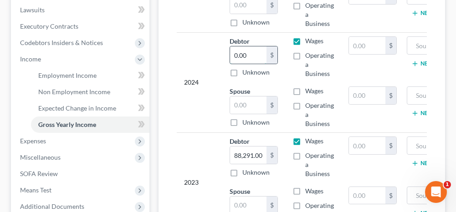
click at [250, 52] on input "0.00" at bounding box center [248, 55] width 36 height 17
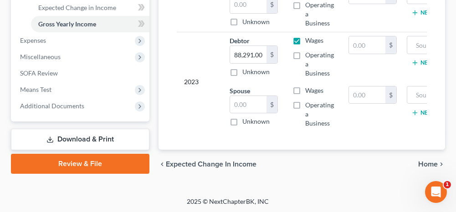
scroll to position [381, 0]
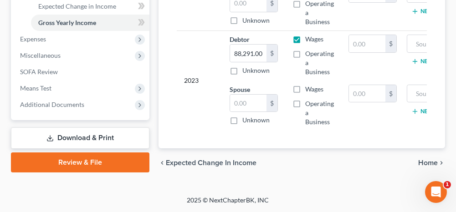
type input "77,029.00"
click at [425, 164] on span "Home" at bounding box center [429, 163] width 20 height 7
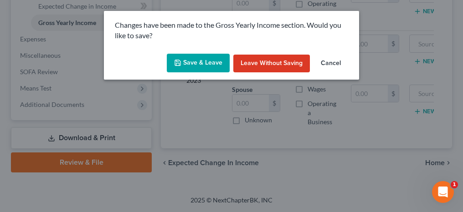
click at [212, 62] on button "Save & Leave" at bounding box center [198, 63] width 63 height 19
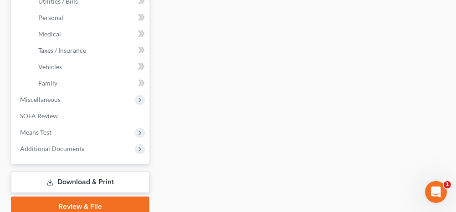
type input "965.83"
type input "300.00"
radio input "true"
type input "0.00"
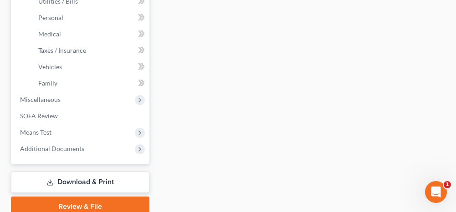
type input "0.00"
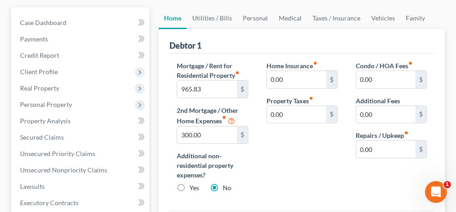
scroll to position [91, 0]
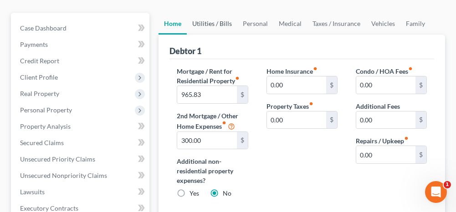
click at [224, 23] on link "Utilities / Bills" at bounding box center [212, 24] width 51 height 22
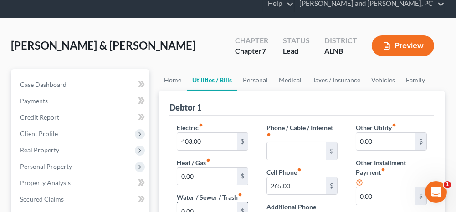
scroll to position [91, 0]
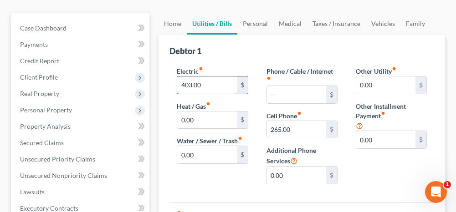
click at [216, 85] on input "403.00" at bounding box center [206, 85] width 59 height 17
type input "300.00"
click at [202, 152] on input "0.00" at bounding box center [206, 154] width 59 height 17
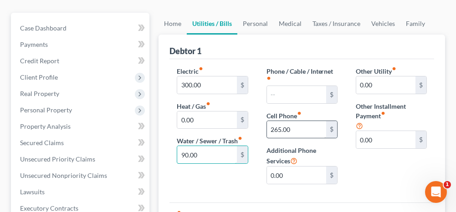
type input "90.00"
click at [290, 130] on input "265.00" at bounding box center [296, 129] width 59 height 17
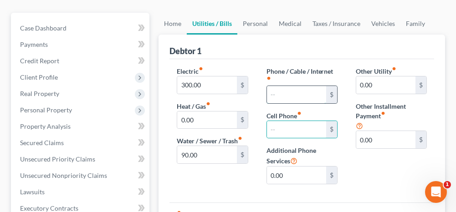
click at [305, 89] on input "text" at bounding box center [296, 94] width 59 height 17
type input "175.00"
click at [257, 20] on link "Personal" at bounding box center [256, 24] width 36 height 22
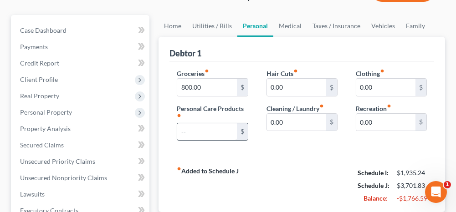
scroll to position [91, 0]
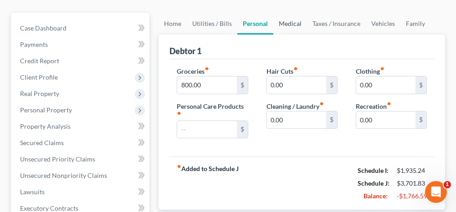
click at [288, 21] on link "Medical" at bounding box center [291, 24] width 34 height 22
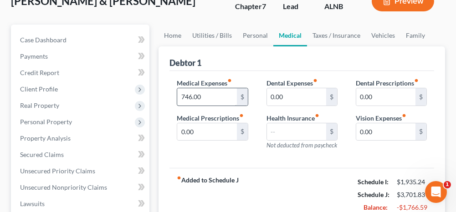
scroll to position [91, 0]
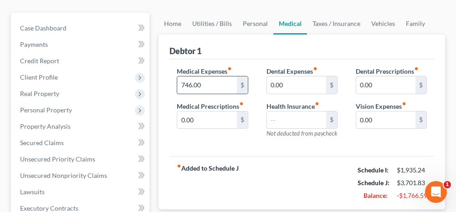
click at [207, 88] on input "746.00" at bounding box center [206, 85] width 59 height 17
type input "150.00"
drag, startPoint x: 343, startPoint y: 21, endPoint x: 341, endPoint y: 27, distance: 6.2
click at [343, 21] on link "Taxes / Insurance" at bounding box center [336, 24] width 59 height 22
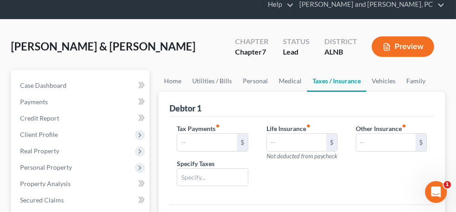
scroll to position [46, 0]
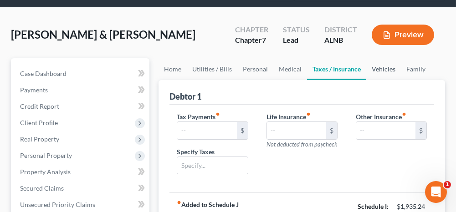
click at [389, 67] on link "Vehicles" at bounding box center [384, 69] width 35 height 22
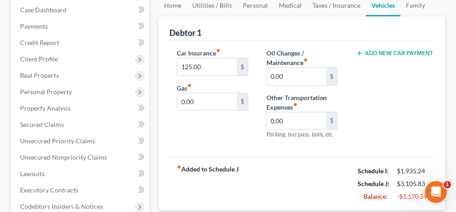
scroll to position [91, 0]
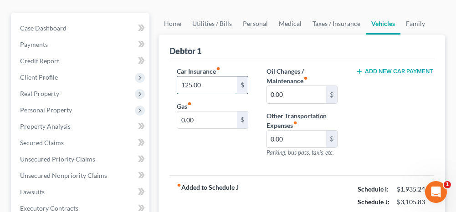
click at [207, 80] on input "125.00" at bounding box center [206, 85] width 59 height 17
type input "110.00"
click at [208, 118] on input "0.00" at bounding box center [206, 120] width 59 height 17
type input "150.00"
drag, startPoint x: 410, startPoint y: 21, endPoint x: 402, endPoint y: 37, distance: 18.2
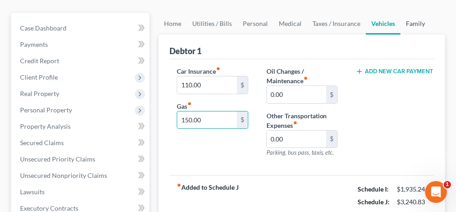
click at [410, 21] on link "Family" at bounding box center [416, 24] width 30 height 22
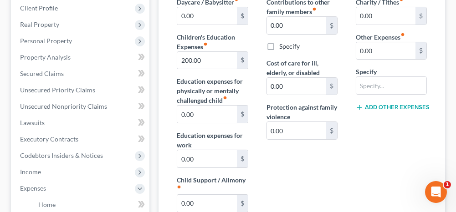
scroll to position [137, 0]
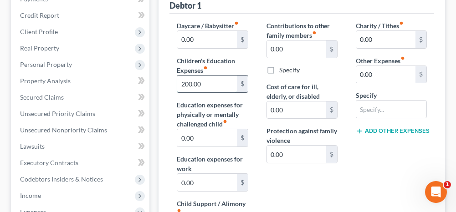
click at [212, 83] on input "200.00" at bounding box center [206, 84] width 59 height 17
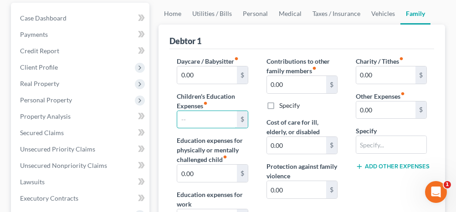
scroll to position [91, 0]
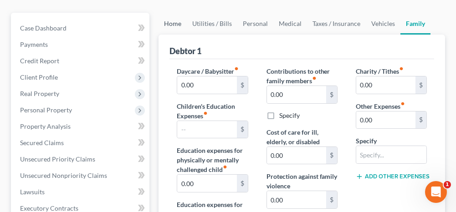
click at [175, 20] on link "Home" at bounding box center [173, 24] width 28 height 22
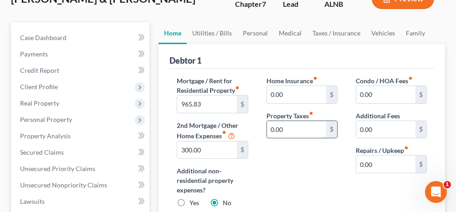
scroll to position [91, 0]
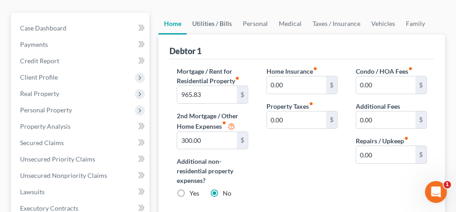
click at [225, 23] on link "Utilities / Bills" at bounding box center [212, 24] width 51 height 22
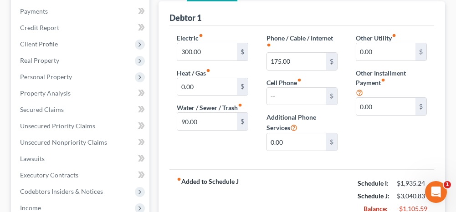
scroll to position [137, 0]
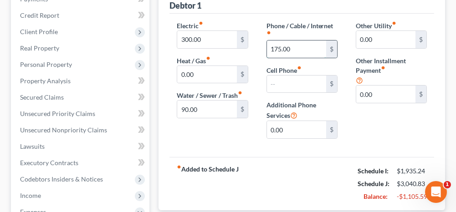
click at [298, 46] on input "175.00" at bounding box center [296, 49] width 59 height 17
type input "75.00"
click at [218, 109] on input "90.00" at bounding box center [206, 109] width 59 height 17
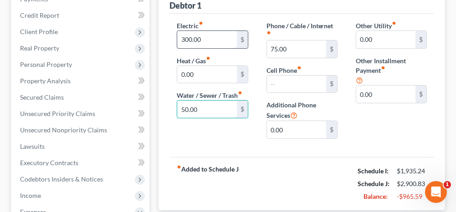
type input "50.00"
click at [213, 38] on input "300.00" at bounding box center [206, 39] width 59 height 17
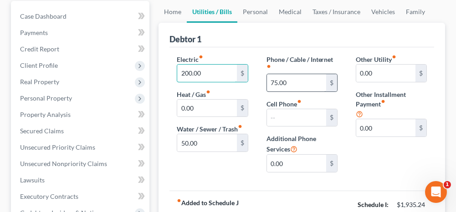
scroll to position [91, 0]
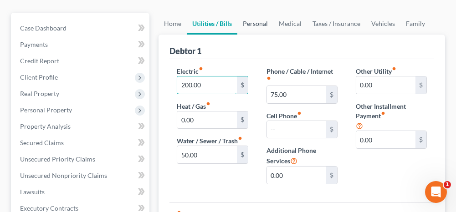
type input "200.00"
click at [259, 21] on link "Personal" at bounding box center [256, 24] width 36 height 22
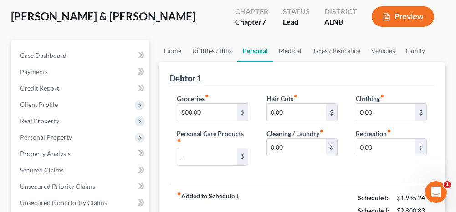
scroll to position [91, 0]
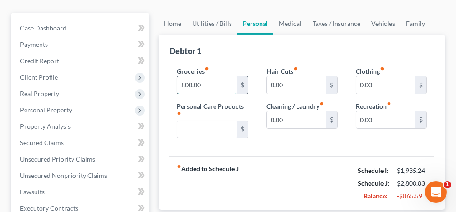
click at [207, 81] on input "800.00" at bounding box center [206, 85] width 59 height 17
type input "600.00"
click at [291, 22] on link "Medical" at bounding box center [291, 24] width 34 height 22
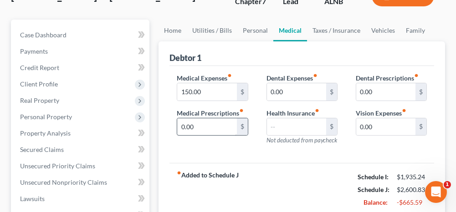
scroll to position [91, 0]
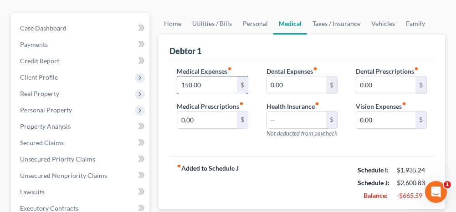
click at [207, 82] on input "150.00" at bounding box center [206, 85] width 59 height 17
click at [321, 23] on link "Taxes / Insurance" at bounding box center [336, 24] width 59 height 22
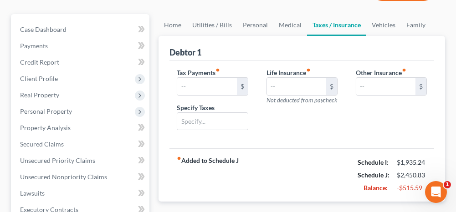
scroll to position [91, 0]
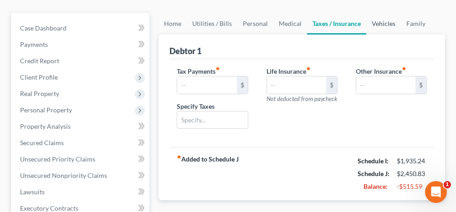
click at [381, 19] on link "Vehicles" at bounding box center [384, 24] width 35 height 22
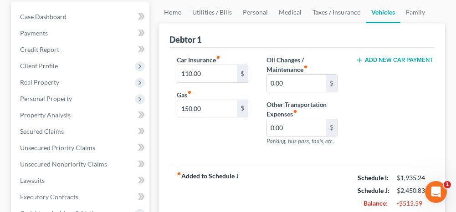
scroll to position [91, 0]
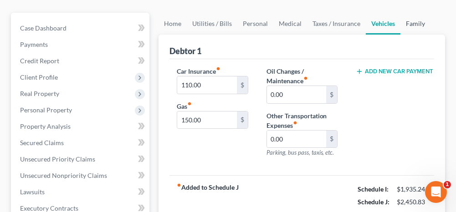
click at [408, 23] on link "Family" at bounding box center [416, 24] width 30 height 22
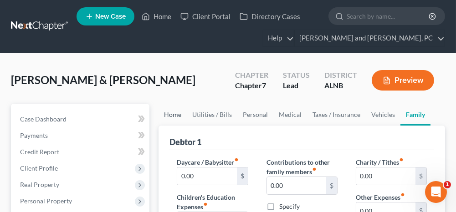
click at [170, 112] on link "Home" at bounding box center [173, 115] width 28 height 22
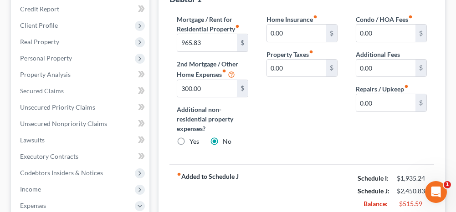
scroll to position [91, 0]
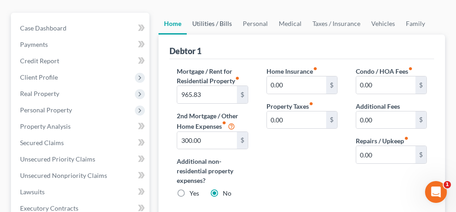
click at [213, 22] on link "Utilities / Bills" at bounding box center [212, 24] width 51 height 22
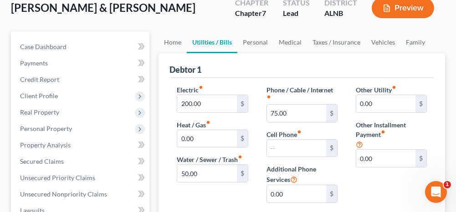
scroll to position [20, 0]
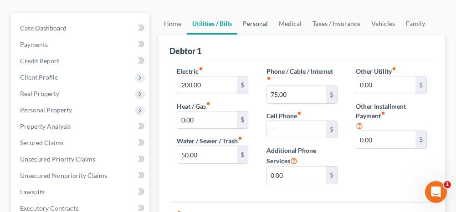
click at [254, 20] on link "Personal" at bounding box center [256, 24] width 36 height 22
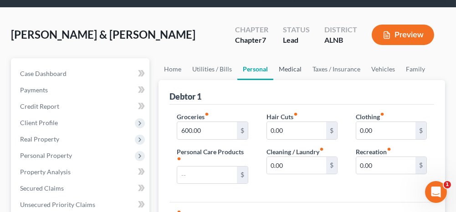
click at [291, 66] on link "Medical" at bounding box center [291, 69] width 34 height 22
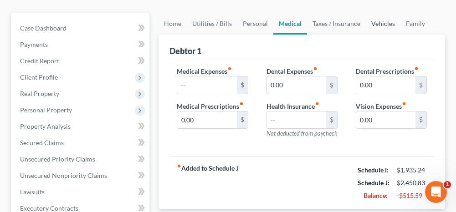
click at [375, 21] on link "Vehicles" at bounding box center [383, 24] width 35 height 22
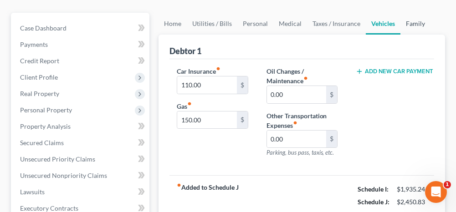
click at [408, 22] on link "Family" at bounding box center [416, 24] width 30 height 22
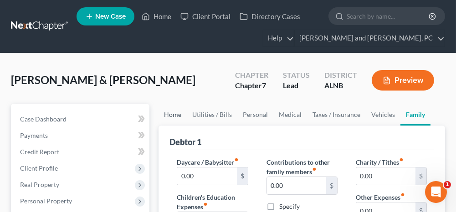
click at [176, 114] on link "Home" at bounding box center [173, 115] width 28 height 22
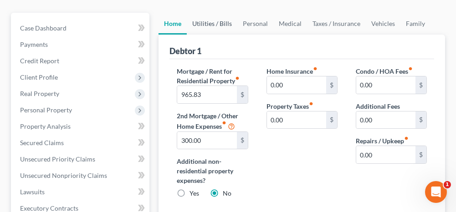
click at [225, 24] on link "Utilities / Bills" at bounding box center [212, 24] width 51 height 22
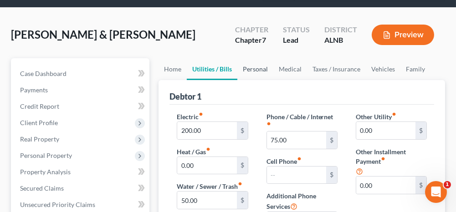
click at [261, 66] on link "Personal" at bounding box center [256, 69] width 36 height 22
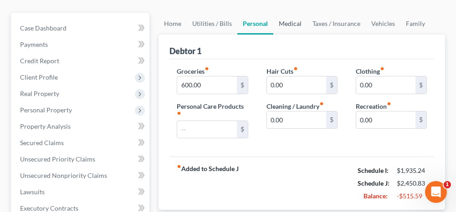
click at [286, 22] on link "Medical" at bounding box center [291, 24] width 34 height 22
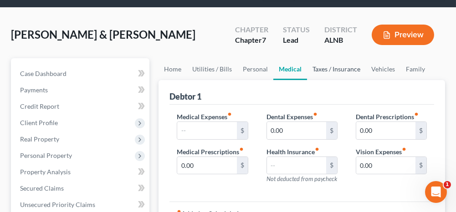
click at [335, 68] on link "Taxes / Insurance" at bounding box center [336, 69] width 59 height 22
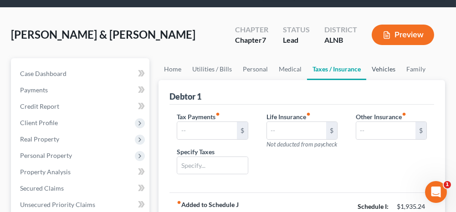
click at [377, 67] on link "Vehicles" at bounding box center [384, 69] width 35 height 22
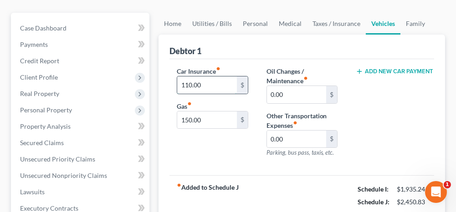
click at [210, 82] on input "110.00" at bounding box center [206, 85] width 59 height 17
type input "75.00"
click at [414, 23] on link "Family" at bounding box center [416, 24] width 30 height 22
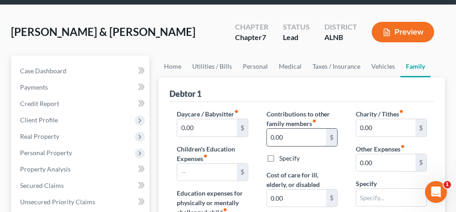
scroll to position [46, 0]
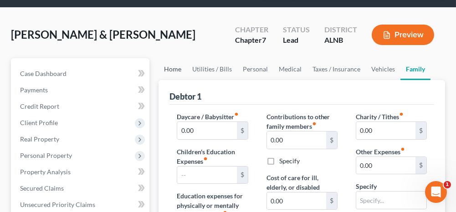
click at [175, 69] on link "Home" at bounding box center [173, 69] width 28 height 22
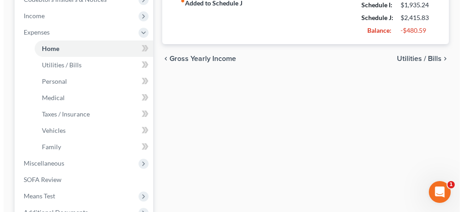
scroll to position [319, 0]
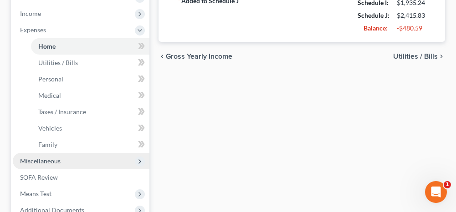
click at [47, 163] on span "Miscellaneous" at bounding box center [40, 161] width 41 height 8
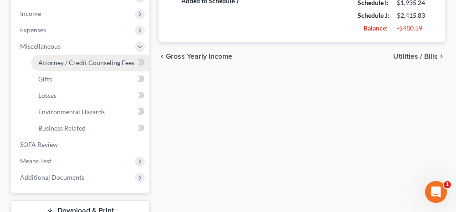
click at [64, 60] on span "Attorney / Credit Counseling Fees" at bounding box center [86, 63] width 96 height 8
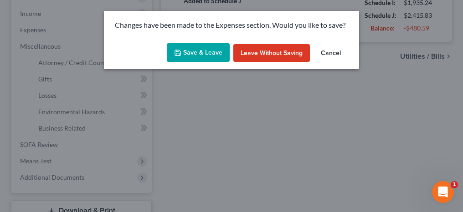
click at [183, 53] on button "Save & Leave" at bounding box center [198, 52] width 63 height 19
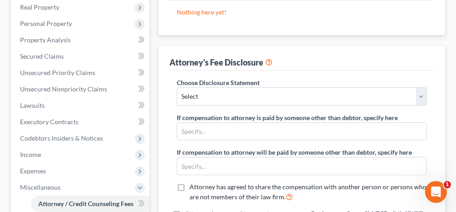
scroll to position [182, 0]
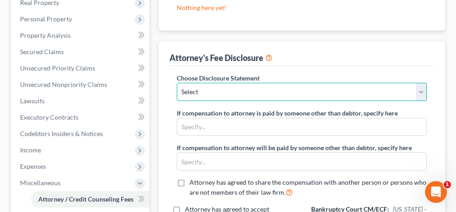
drag, startPoint x: 242, startPoint y: 88, endPoint x: 225, endPoint y: 99, distance: 20.1
click at [242, 88] on select "Select Attorney Fee Disclosure" at bounding box center [302, 92] width 250 height 18
select select "0"
click at [177, 83] on select "Select Attorney Fee Disclosure" at bounding box center [302, 92] width 250 height 18
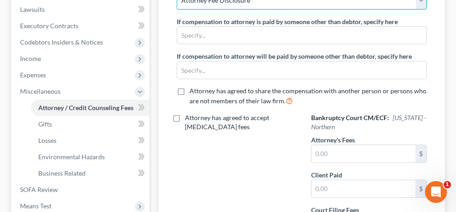
scroll to position [319, 0]
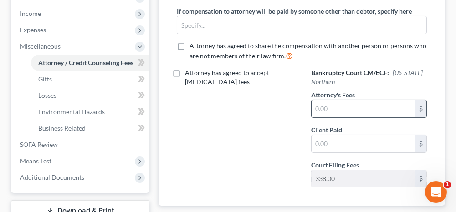
click at [337, 105] on input "text" at bounding box center [364, 108] width 104 height 17
type input "1,308"
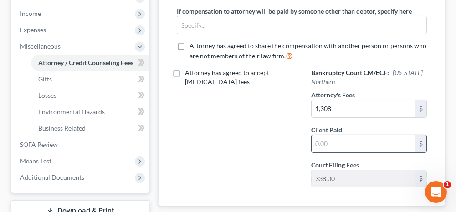
click at [329, 139] on input "text" at bounding box center [364, 143] width 104 height 17
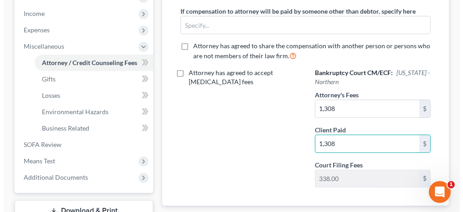
scroll to position [137, 0]
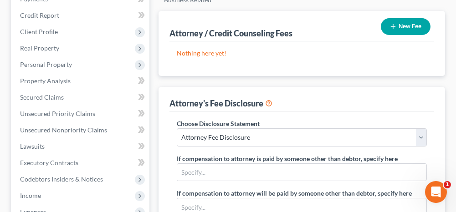
type input "1,308"
click at [402, 28] on button "New Fee" at bounding box center [406, 26] width 50 height 17
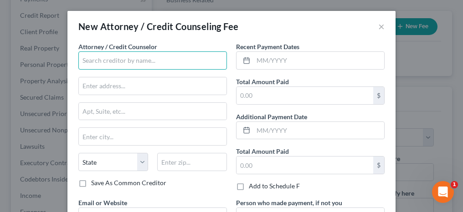
click at [186, 65] on input "text" at bounding box center [152, 61] width 149 height 18
type input "[PERSON_NAME]"
type input "[STREET_ADDRESS]"
type input "Anniston"
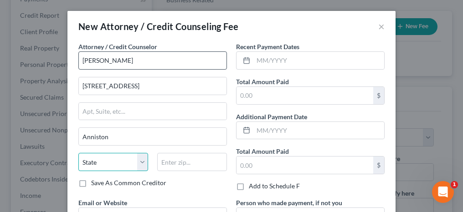
select select "0"
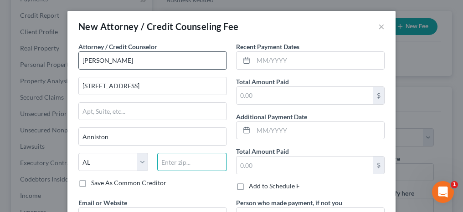
type input "36207"
type input "[PERSON_NAME][EMAIL_ADDRESS][DOMAIN_NAME]"
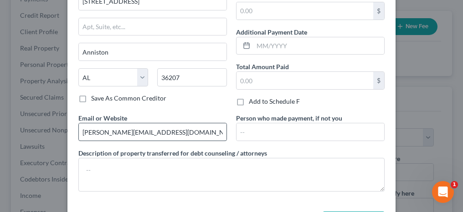
scroll to position [91, 0]
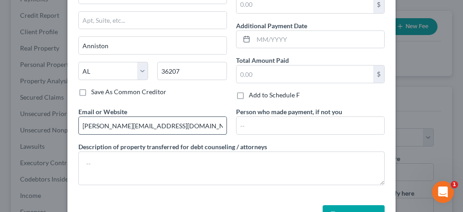
drag, startPoint x: 192, startPoint y: 124, endPoint x: 77, endPoint y: 116, distance: 115.6
click at [79, 117] on input "[PERSON_NAME][EMAIL_ADDRESS][DOMAIN_NAME]" at bounding box center [153, 125] width 148 height 17
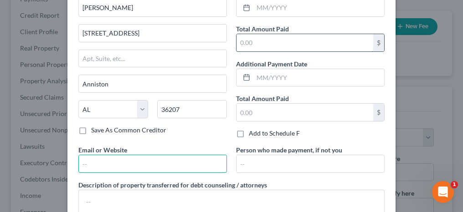
scroll to position [0, 0]
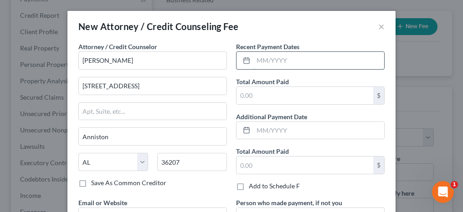
click at [263, 57] on input "text" at bounding box center [318, 60] width 131 height 17
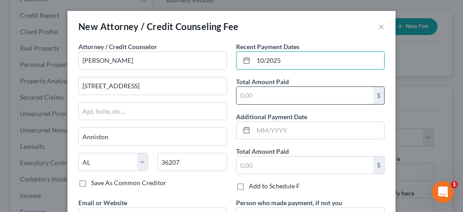
type input "10/2025"
click at [256, 94] on input "text" at bounding box center [305, 95] width 137 height 17
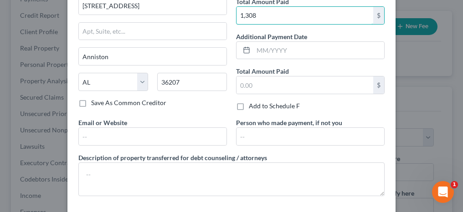
scroll to position [91, 0]
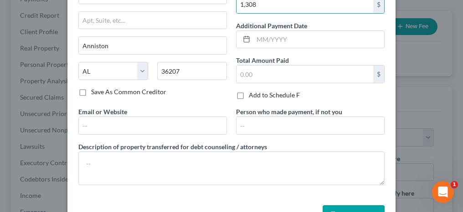
click at [360, 208] on button "Save & Close" at bounding box center [354, 215] width 62 height 19
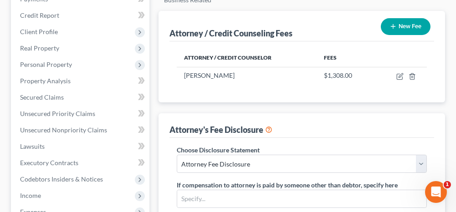
click at [405, 30] on button "New Fee" at bounding box center [406, 26] width 50 height 17
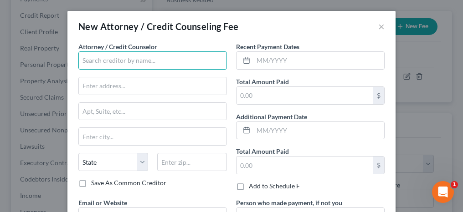
click at [124, 52] on input "text" at bounding box center [152, 61] width 149 height 18
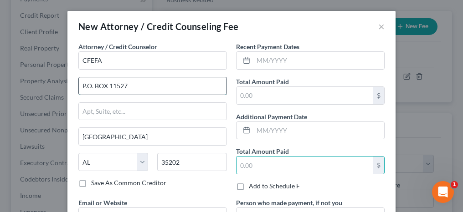
click at [82, 84] on input "P.O. BOX 11527" at bounding box center [153, 86] width 148 height 17
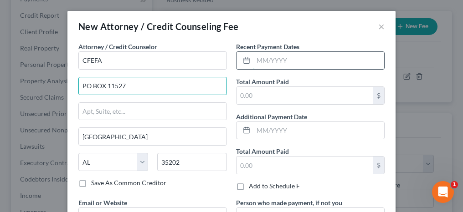
click at [255, 59] on input "text" at bounding box center [318, 60] width 131 height 17
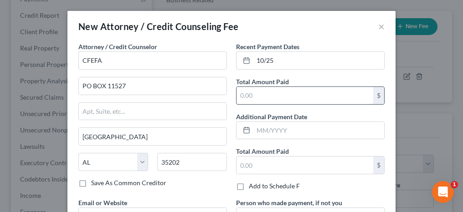
click at [259, 97] on input "text" at bounding box center [305, 95] width 137 height 17
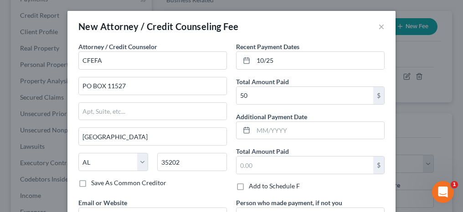
click at [232, 177] on div "Recent Payment Dates 10/25 Total Amount Paid 50 $ Additional Payment Date Total…" at bounding box center [311, 120] width 158 height 156
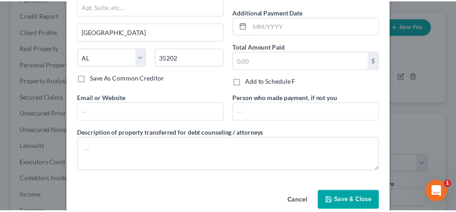
scroll to position [119, 0]
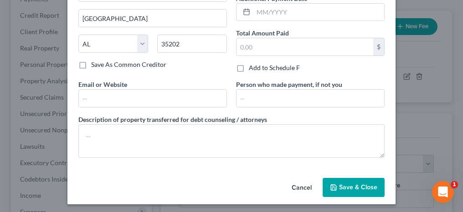
click at [355, 186] on span "Save & Close" at bounding box center [358, 188] width 38 height 8
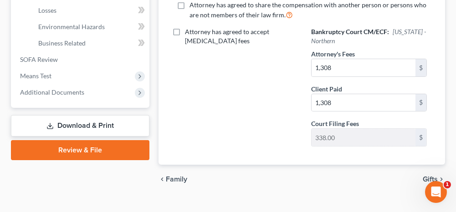
scroll to position [416, 0]
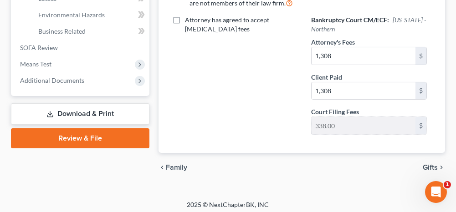
click at [432, 164] on span "Gifts" at bounding box center [430, 167] width 15 height 7
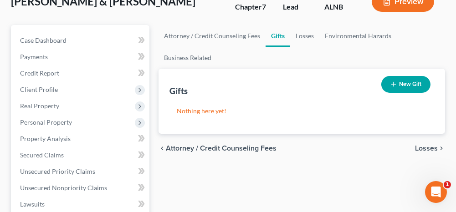
scroll to position [91, 0]
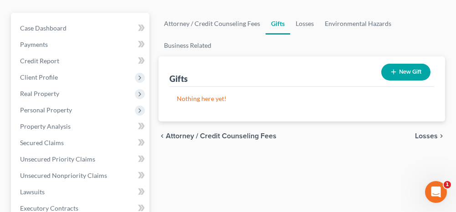
click at [420, 136] on span "Losses" at bounding box center [426, 136] width 23 height 7
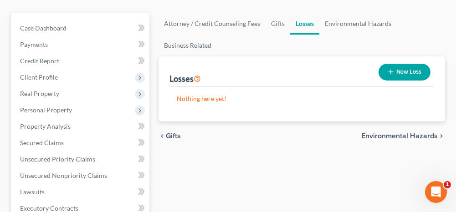
click at [384, 136] on span "Environmental Hazards" at bounding box center [400, 136] width 77 height 7
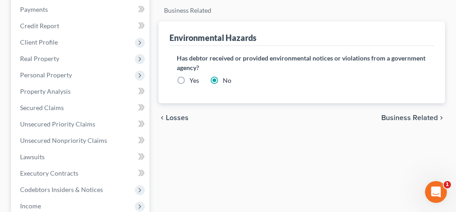
scroll to position [137, 0]
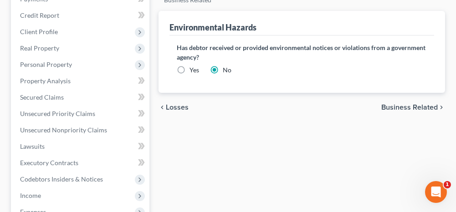
drag, startPoint x: 393, startPoint y: 108, endPoint x: 349, endPoint y: 114, distance: 44.2
click at [393, 107] on span "Business Related" at bounding box center [410, 107] width 57 height 7
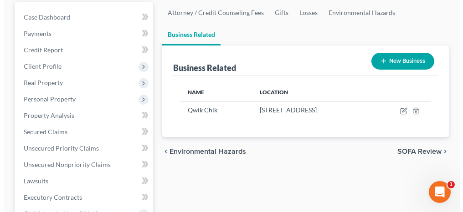
scroll to position [91, 0]
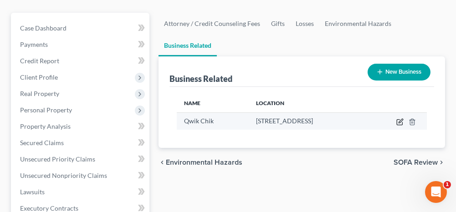
click at [400, 122] on icon "button" at bounding box center [400, 122] width 7 height 7
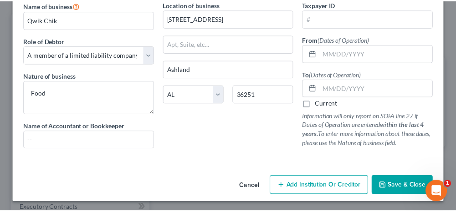
scroll to position [0, 0]
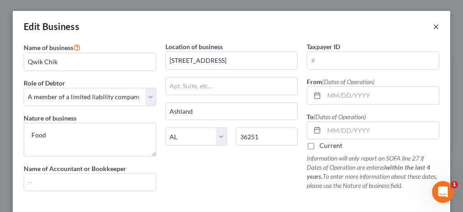
click at [433, 27] on button "×" at bounding box center [436, 26] width 6 height 11
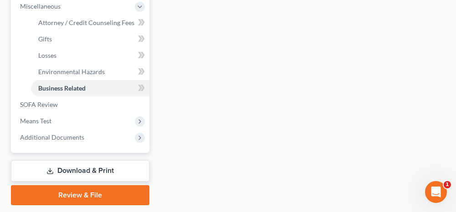
scroll to position [365, 0]
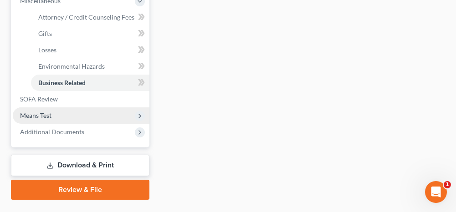
click at [89, 113] on span "Means Test" at bounding box center [81, 116] width 137 height 16
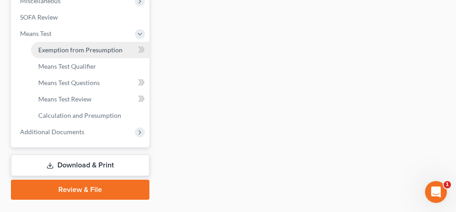
click at [72, 47] on span "Exemption from Presumption" at bounding box center [80, 50] width 84 height 8
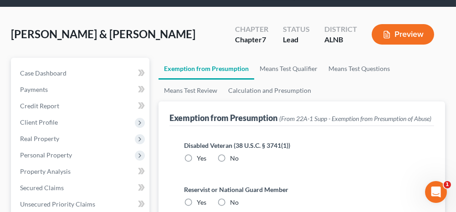
scroll to position [91, 0]
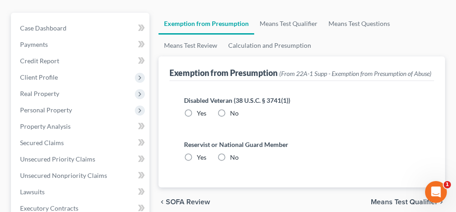
click at [230, 118] on label "No" at bounding box center [234, 113] width 9 height 9
click at [234, 115] on input "No" at bounding box center [237, 112] width 6 height 6
click at [230, 162] on label "No" at bounding box center [234, 157] width 9 height 9
click at [234, 159] on input "No" at bounding box center [237, 156] width 6 height 6
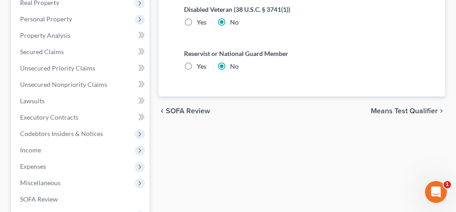
click at [386, 115] on span "Means Test Qualifier" at bounding box center [404, 111] width 67 height 7
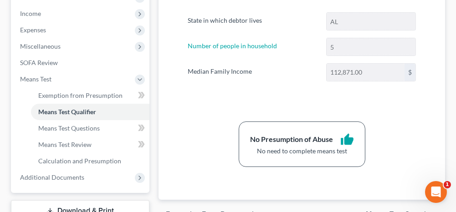
scroll to position [365, 0]
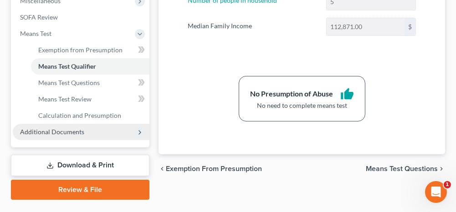
click at [90, 132] on span "Additional Documents" at bounding box center [81, 132] width 137 height 16
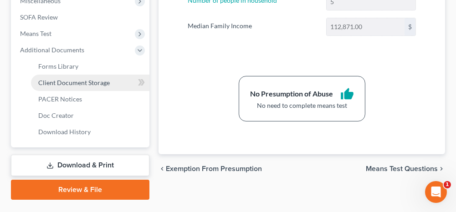
click at [87, 84] on span "Client Document Storage" at bounding box center [74, 83] width 72 height 8
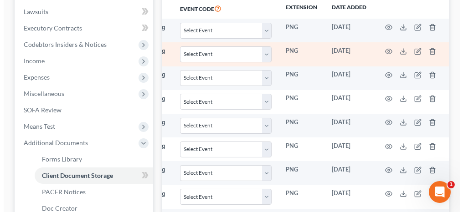
scroll to position [263, 0]
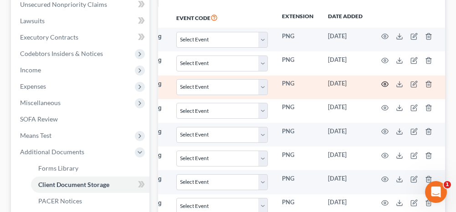
click at [382, 82] on icon "button" at bounding box center [385, 84] width 7 height 7
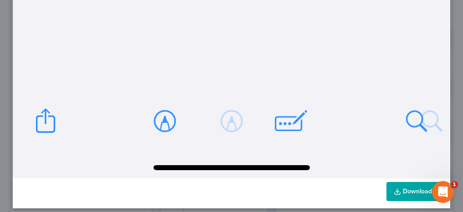
scroll to position [810, 0]
click at [398, 189] on link "Download" at bounding box center [413, 191] width 53 height 19
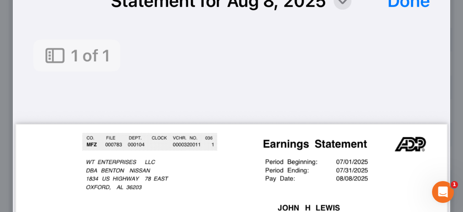
scroll to position [0, 0]
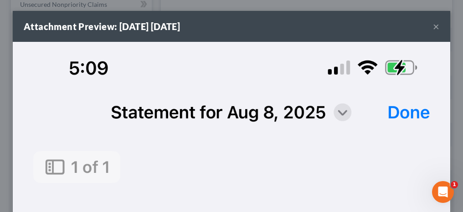
click at [433, 27] on button "×" at bounding box center [436, 26] width 6 height 11
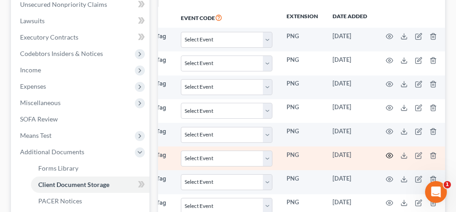
click at [389, 155] on circle "button" at bounding box center [390, 156] width 2 height 2
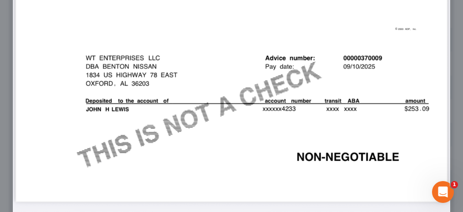
scroll to position [810, 0]
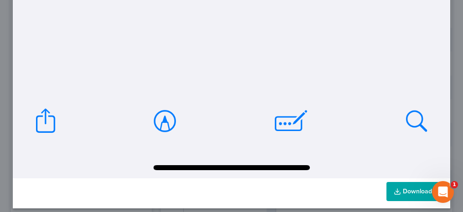
click at [398, 184] on link "Download" at bounding box center [413, 191] width 53 height 19
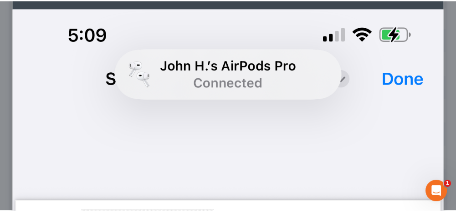
scroll to position [0, 0]
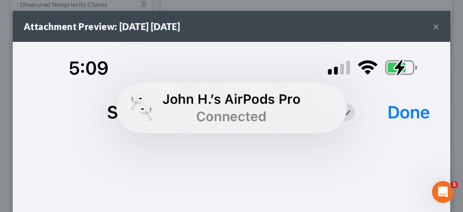
click at [433, 26] on button "×" at bounding box center [436, 26] width 6 height 11
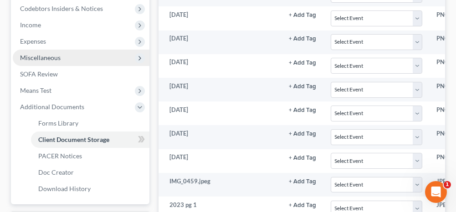
scroll to position [263, 0]
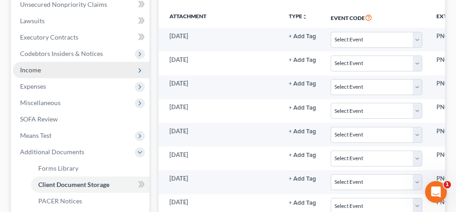
click at [52, 72] on span "Income" at bounding box center [81, 70] width 137 height 16
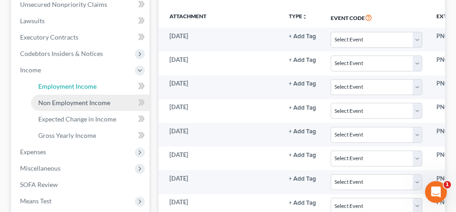
drag, startPoint x: 102, startPoint y: 86, endPoint x: 131, endPoint y: 96, distance: 30.7
click at [102, 86] on link "Employment Income" at bounding box center [90, 86] width 119 height 16
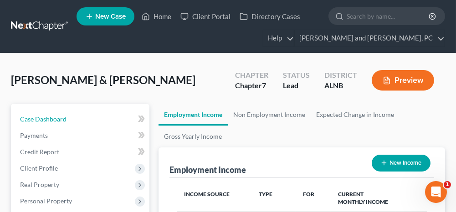
drag, startPoint x: 108, startPoint y: 119, endPoint x: 137, endPoint y: 120, distance: 29.2
click at [108, 119] on link "Case Dashboard" at bounding box center [81, 119] width 137 height 16
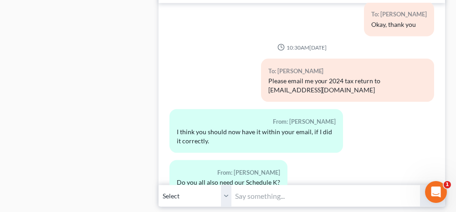
scroll to position [1049, 0]
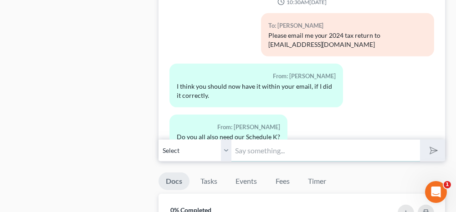
click at [274, 140] on input "text" at bounding box center [326, 151] width 188 height 22
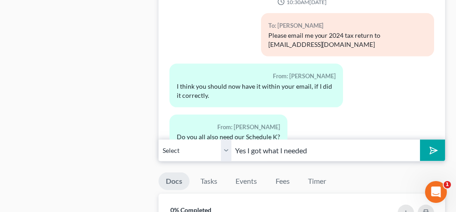
drag, startPoint x: 440, startPoint y: 143, endPoint x: 127, endPoint y: 89, distance: 316.9
click at [440, 143] on button "submit" at bounding box center [432, 150] width 25 height 21
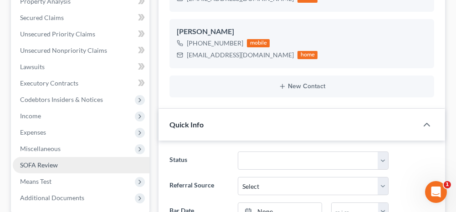
scroll to position [228, 0]
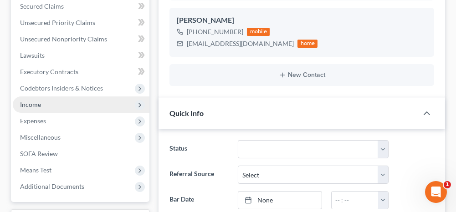
drag, startPoint x: 50, startPoint y: 105, endPoint x: 48, endPoint y: 110, distance: 5.9
click at [50, 105] on span "Income" at bounding box center [81, 105] width 137 height 16
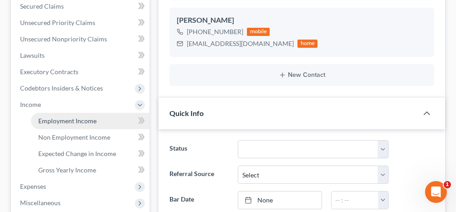
click at [47, 117] on span "Employment Income" at bounding box center [67, 121] width 58 height 8
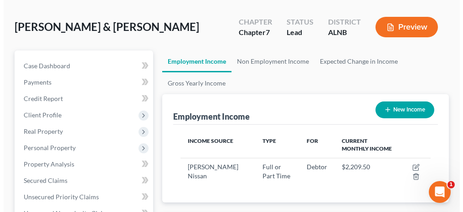
scroll to position [91, 0]
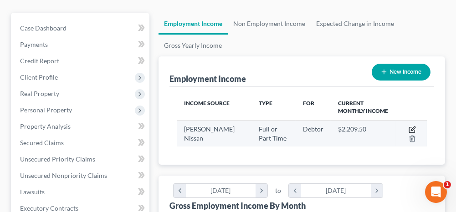
click at [413, 127] on icon "button" at bounding box center [412, 129] width 7 height 7
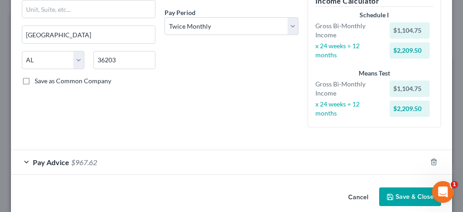
scroll to position [148, 0]
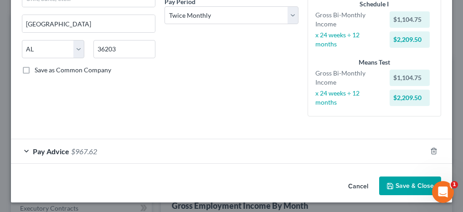
click at [26, 149] on div "Pay Advice $967.62" at bounding box center [219, 152] width 416 height 24
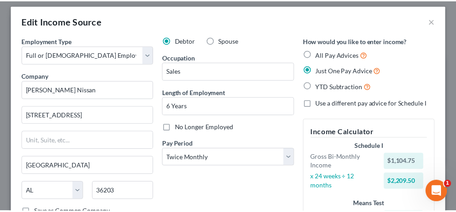
scroll to position [0, 0]
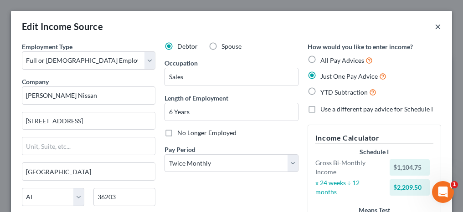
click at [435, 26] on button "×" at bounding box center [438, 26] width 6 height 11
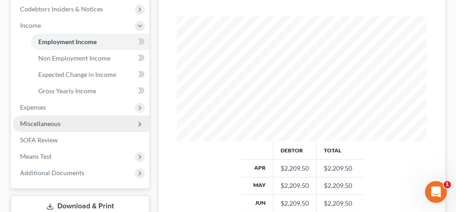
scroll to position [319, 0]
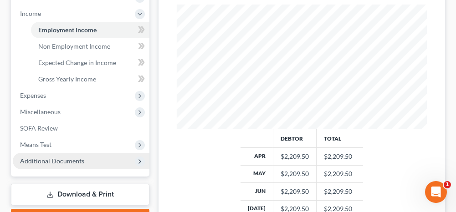
click at [52, 164] on span "Additional Documents" at bounding box center [52, 161] width 64 height 8
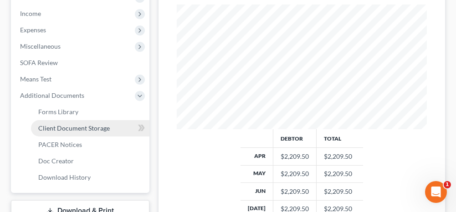
click at [65, 131] on link "Client Document Storage" at bounding box center [90, 128] width 119 height 16
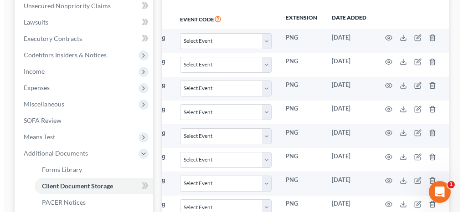
scroll to position [263, 0]
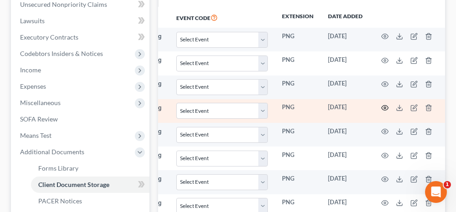
click at [384, 107] on circle "button" at bounding box center [385, 108] width 2 height 2
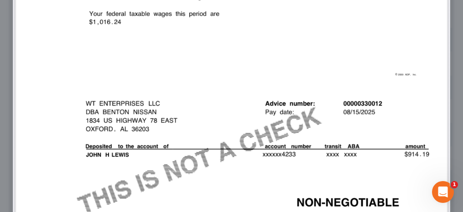
scroll to position [810, 0]
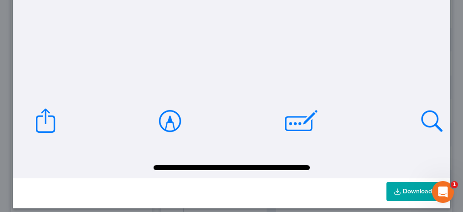
click at [400, 182] on link "Download" at bounding box center [413, 191] width 53 height 19
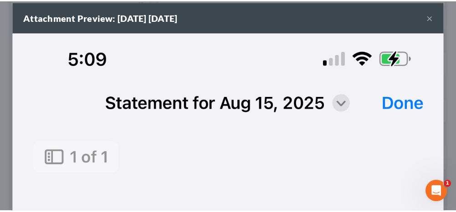
scroll to position [0, 0]
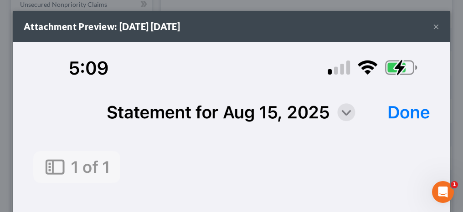
click at [433, 26] on button "×" at bounding box center [436, 26] width 6 height 11
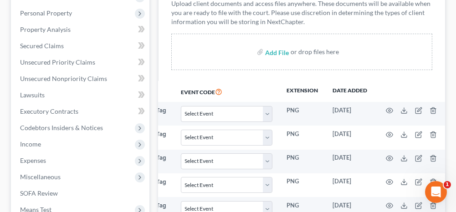
scroll to position [171, 0]
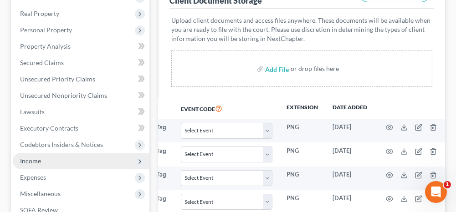
click at [61, 158] on span "Income" at bounding box center [81, 161] width 137 height 16
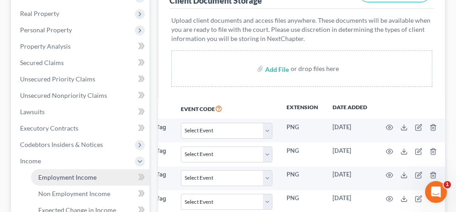
click at [71, 174] on span "Employment Income" at bounding box center [67, 178] width 58 height 8
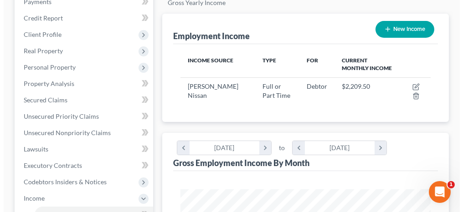
scroll to position [182, 0]
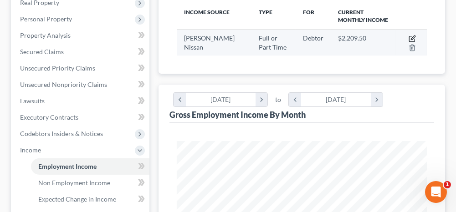
click at [409, 36] on icon "button" at bounding box center [411, 38] width 5 height 5
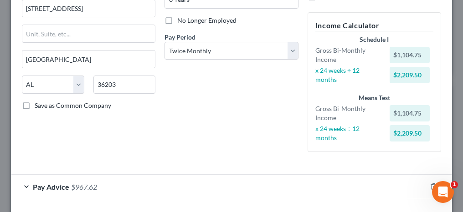
scroll to position [137, 0]
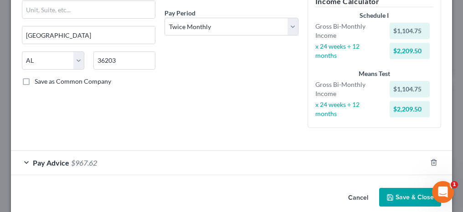
click at [26, 160] on div "Pay Advice $967.62" at bounding box center [219, 163] width 416 height 24
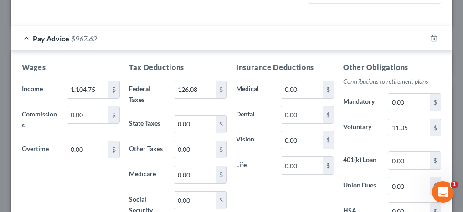
scroll to position [274, 0]
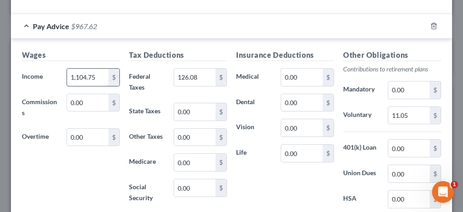
click at [102, 74] on input "1,104.75" at bounding box center [87, 77] width 41 height 17
click at [198, 74] on input "126.08" at bounding box center [194, 77] width 41 height 17
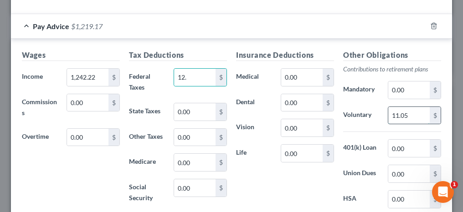
click at [403, 111] on input "11.05" at bounding box center [408, 115] width 41 height 17
click at [197, 73] on input "12." at bounding box center [194, 77] width 41 height 17
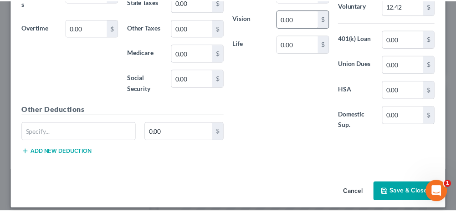
scroll to position [388, 0]
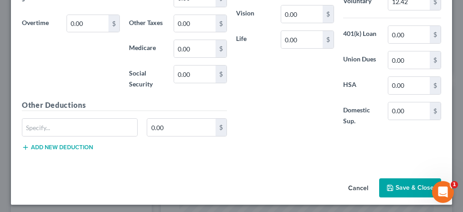
click at [396, 182] on button "Save & Close" at bounding box center [410, 188] width 62 height 19
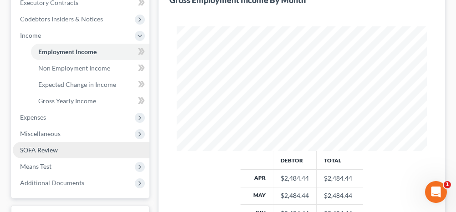
scroll to position [300, 0]
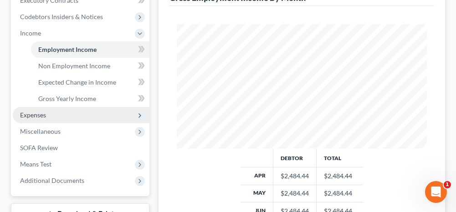
click at [48, 111] on span "Expenses" at bounding box center [81, 115] width 137 height 16
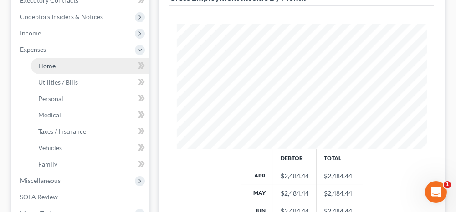
click at [61, 67] on link "Home" at bounding box center [90, 66] width 119 height 16
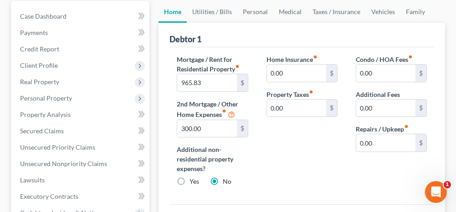
scroll to position [91, 0]
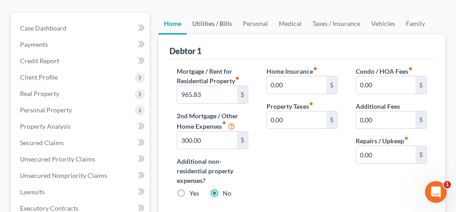
click at [225, 24] on link "Utilities / Bills" at bounding box center [212, 24] width 51 height 22
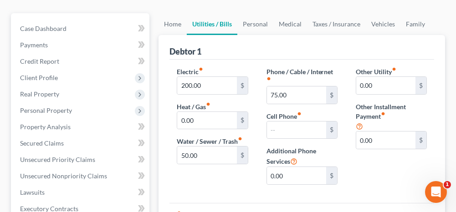
scroll to position [91, 0]
click at [215, 84] on input "200.00" at bounding box center [206, 85] width 59 height 17
click at [217, 152] on input "50.00" at bounding box center [206, 154] width 59 height 17
click at [290, 92] on input "75.00" at bounding box center [296, 94] width 59 height 17
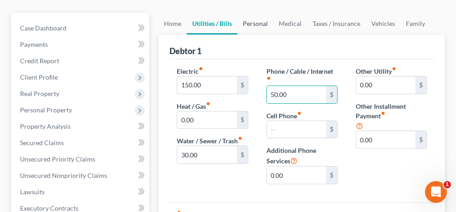
drag, startPoint x: 262, startPoint y: 22, endPoint x: 257, endPoint y: 50, distance: 28.3
click at [262, 22] on link "Personal" at bounding box center [256, 24] width 36 height 22
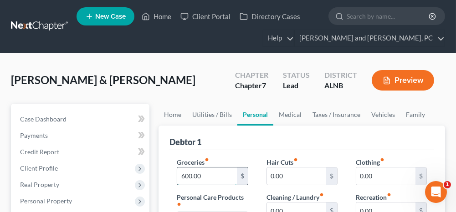
click at [205, 174] on input "600.00" at bounding box center [206, 176] width 59 height 17
click at [293, 114] on link "Medical" at bounding box center [291, 115] width 34 height 22
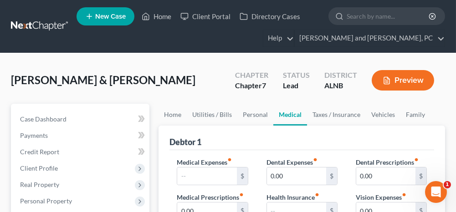
scroll to position [46, 0]
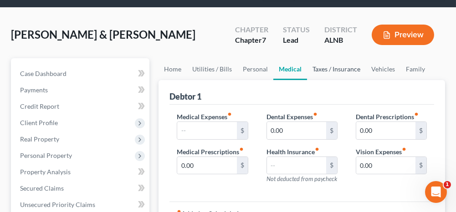
click at [355, 69] on link "Taxes / Insurance" at bounding box center [336, 69] width 59 height 22
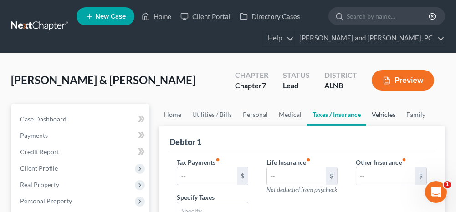
click at [383, 114] on link "Vehicles" at bounding box center [384, 115] width 35 height 22
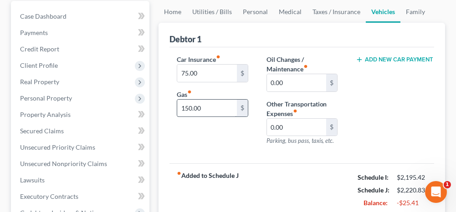
scroll to position [91, 0]
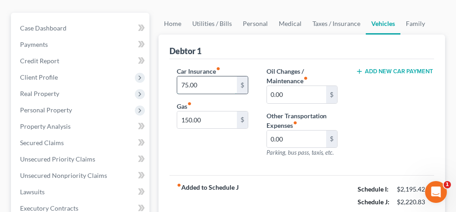
click at [203, 85] on input "75.00" at bounding box center [206, 85] width 59 height 17
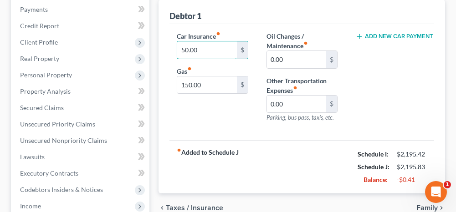
scroll to position [137, 0]
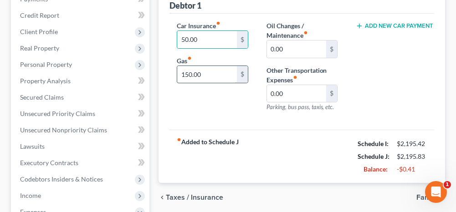
click at [213, 69] on input "150.00" at bounding box center [206, 74] width 59 height 17
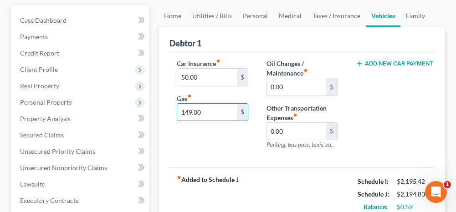
scroll to position [46, 0]
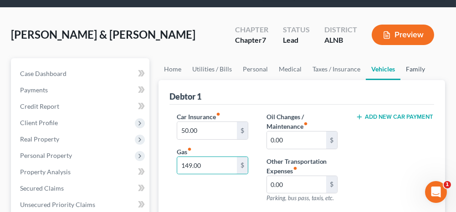
drag, startPoint x: 407, startPoint y: 67, endPoint x: 372, endPoint y: 105, distance: 50.7
click at [407, 67] on link "Family" at bounding box center [416, 69] width 30 height 22
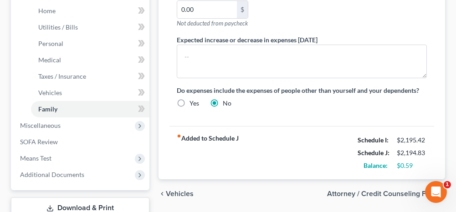
scroll to position [365, 0]
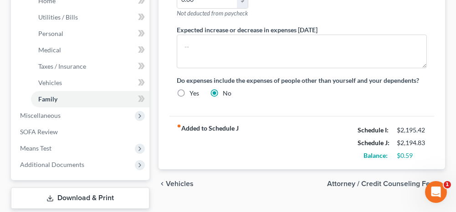
click at [380, 181] on span "Attorney / Credit Counseling Fees" at bounding box center [382, 184] width 111 height 7
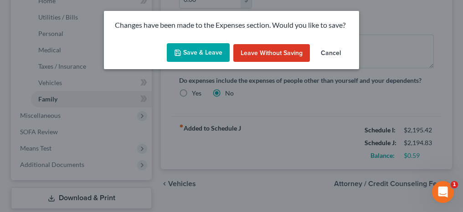
drag, startPoint x: 205, startPoint y: 50, endPoint x: 203, endPoint y: 69, distance: 19.2
click at [205, 50] on button "Save & Leave" at bounding box center [198, 52] width 63 height 19
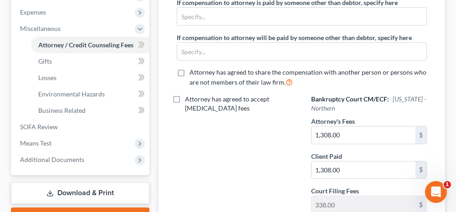
scroll to position [325, 0]
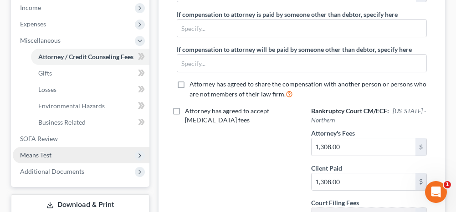
click at [65, 151] on span "Means Test" at bounding box center [81, 155] width 137 height 16
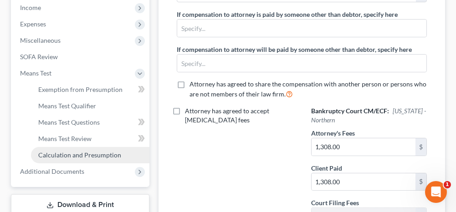
click at [55, 152] on span "Calculation and Presumption" at bounding box center [79, 155] width 83 height 8
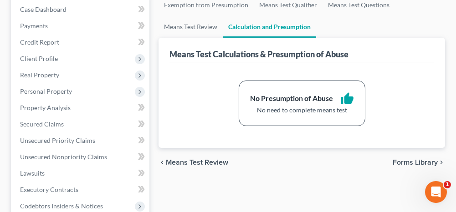
scroll to position [91, 0]
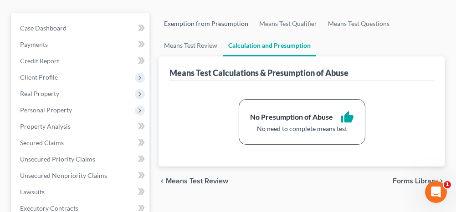
click at [195, 22] on link "Exemption from Presumption" at bounding box center [206, 24] width 95 height 22
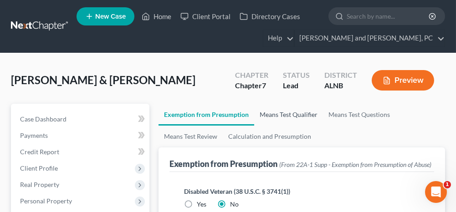
click at [283, 114] on link "Means Test Qualifier" at bounding box center [288, 115] width 69 height 22
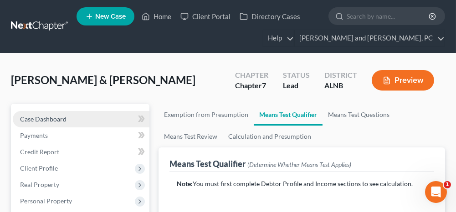
click at [93, 121] on link "Case Dashboard" at bounding box center [81, 119] width 137 height 16
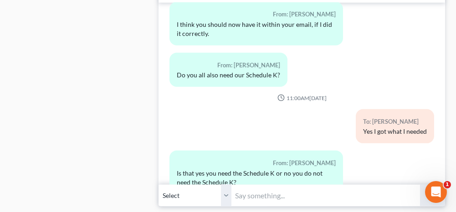
scroll to position [1049, 0]
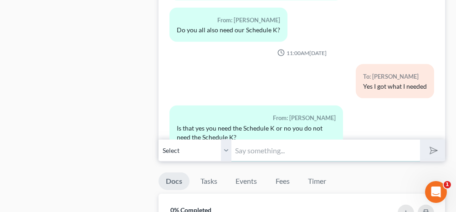
click at [265, 146] on input "text" at bounding box center [326, 151] width 188 height 22
click at [432, 145] on icon "submit" at bounding box center [432, 151] width 13 height 13
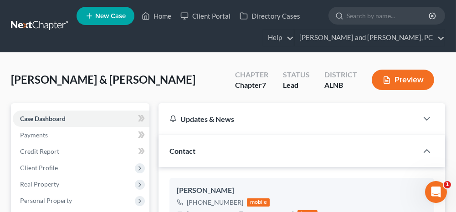
scroll to position [0, 0]
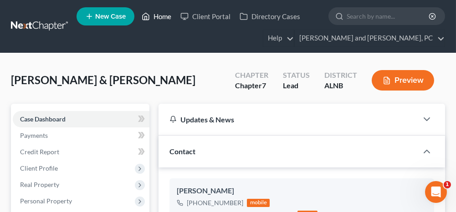
drag, startPoint x: 159, startPoint y: 16, endPoint x: 166, endPoint y: 65, distance: 48.9
click at [159, 16] on link "Home" at bounding box center [156, 16] width 39 height 16
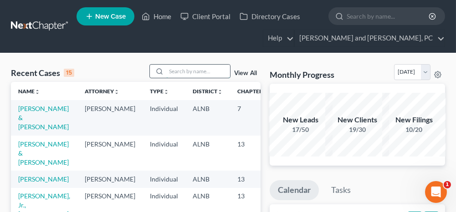
click at [197, 72] on input "search" at bounding box center [198, 71] width 64 height 13
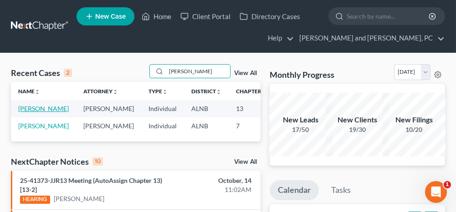
click at [35, 108] on link "[PERSON_NAME]" at bounding box center [43, 109] width 51 height 8
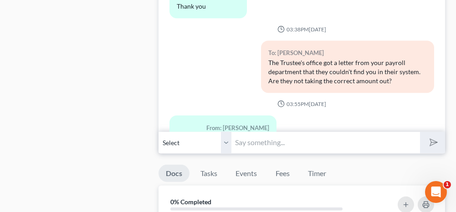
scroll to position [775, 0]
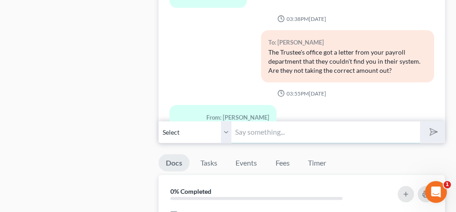
click at [304, 133] on input "text" at bounding box center [326, 132] width 188 height 22
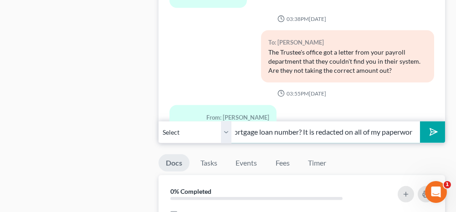
scroll to position [0, 71]
click at [431, 126] on icon "submit" at bounding box center [432, 132] width 13 height 13
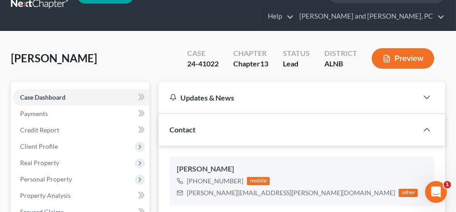
scroll to position [0, 0]
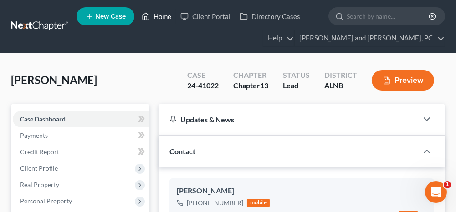
drag, startPoint x: 166, startPoint y: 16, endPoint x: 114, endPoint y: 84, distance: 86.5
click at [166, 16] on link "Home" at bounding box center [156, 16] width 39 height 16
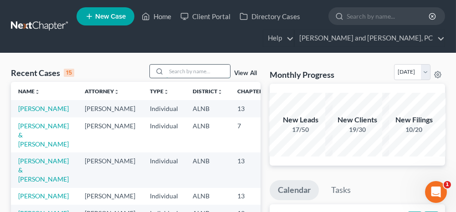
click at [191, 70] on input "search" at bounding box center [198, 71] width 64 height 13
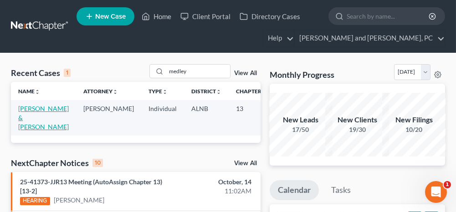
click at [27, 111] on link "[PERSON_NAME] & [PERSON_NAME]" at bounding box center [43, 118] width 51 height 26
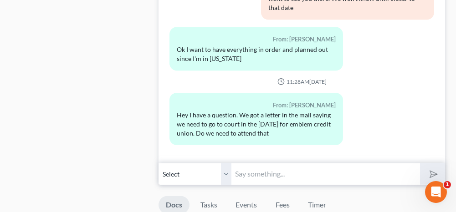
scroll to position [729, 0]
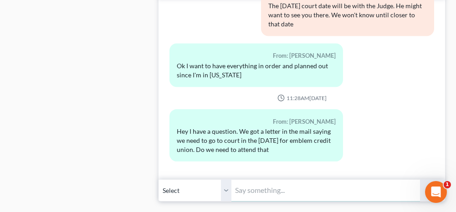
click at [270, 180] on input "text" at bounding box center [326, 191] width 188 height 22
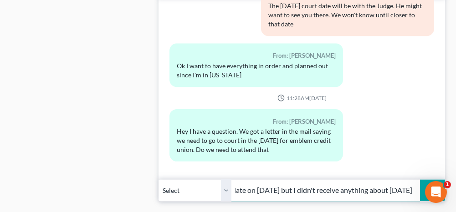
scroll to position [0, 106]
click at [430, 185] on icon "submit" at bounding box center [432, 191] width 13 height 13
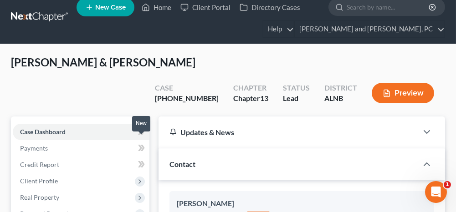
scroll to position [0, 0]
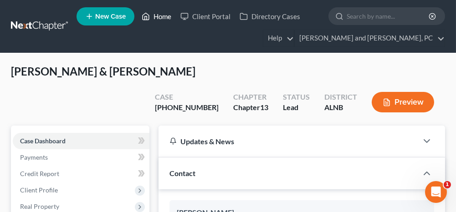
click at [167, 17] on link "Home" at bounding box center [156, 16] width 39 height 16
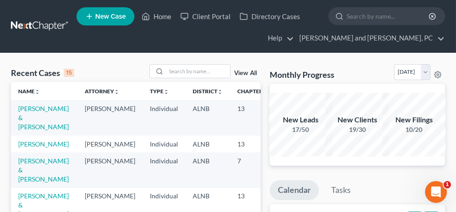
click at [22, 112] on td "[PERSON_NAME] & [PERSON_NAME]" at bounding box center [44, 117] width 67 height 35
click at [24, 107] on link "[PERSON_NAME] & [PERSON_NAME]" at bounding box center [43, 118] width 51 height 26
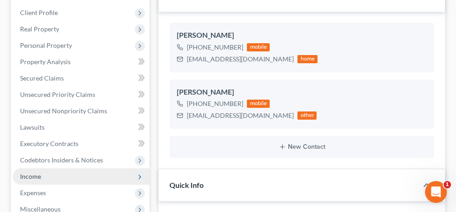
scroll to position [182, 0]
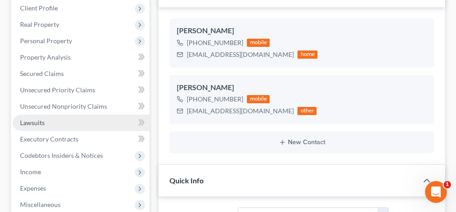
click at [63, 115] on link "Lawsuits" at bounding box center [81, 123] width 137 height 16
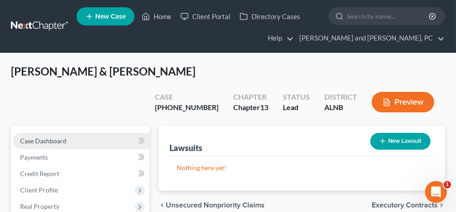
click at [103, 133] on link "Case Dashboard" at bounding box center [81, 141] width 137 height 16
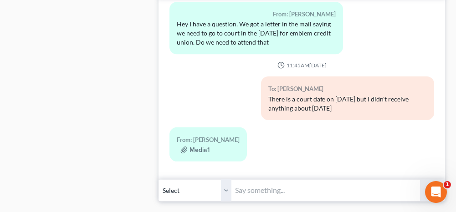
scroll to position [775, 0]
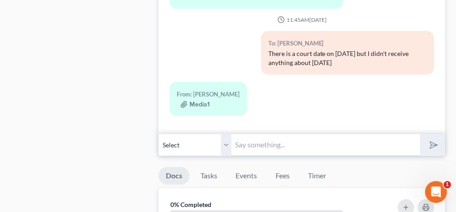
click at [274, 134] on input "text" at bounding box center [326, 145] width 188 height 22
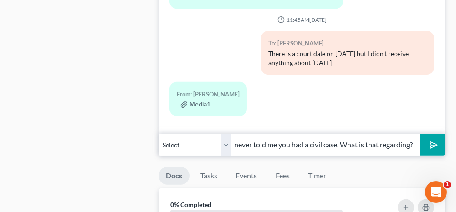
scroll to position [0, 17]
click at [433, 140] on polygon "submit" at bounding box center [432, 145] width 11 height 11
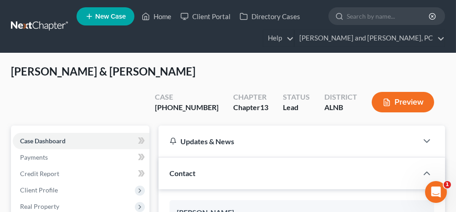
scroll to position [5019, 0]
